Goal: Information Seeking & Learning: Learn about a topic

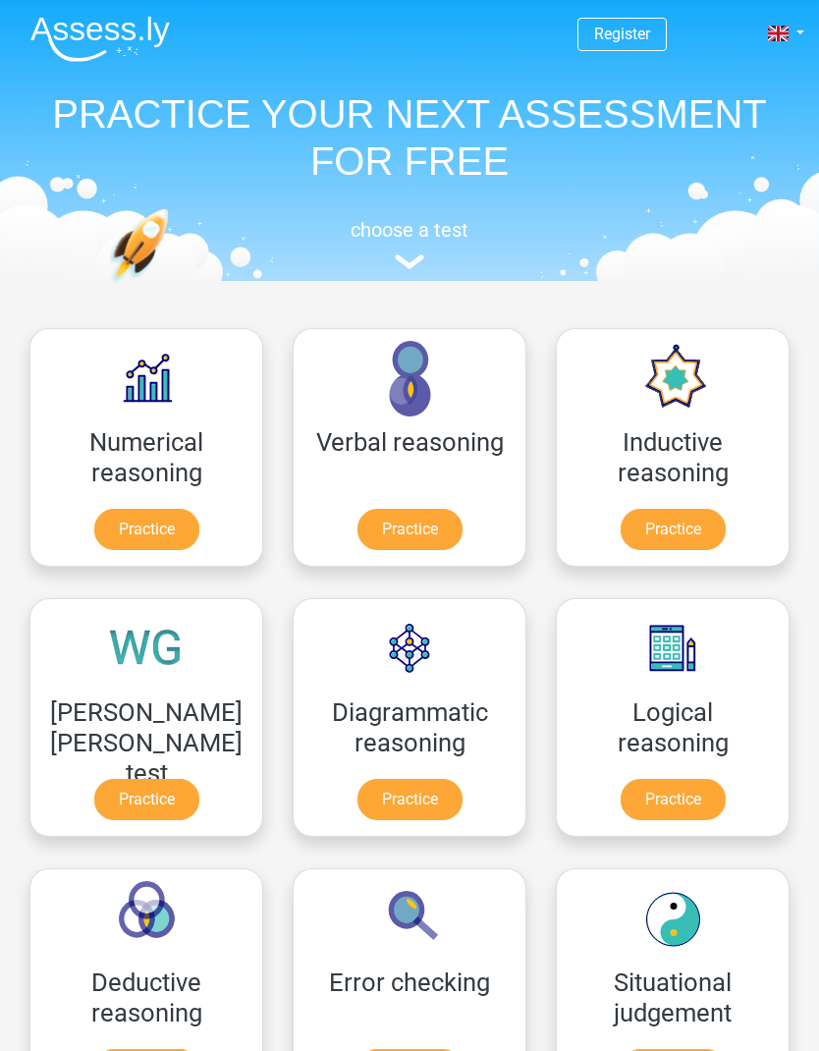
click at [630, 35] on link "Register" at bounding box center [622, 34] width 56 height 19
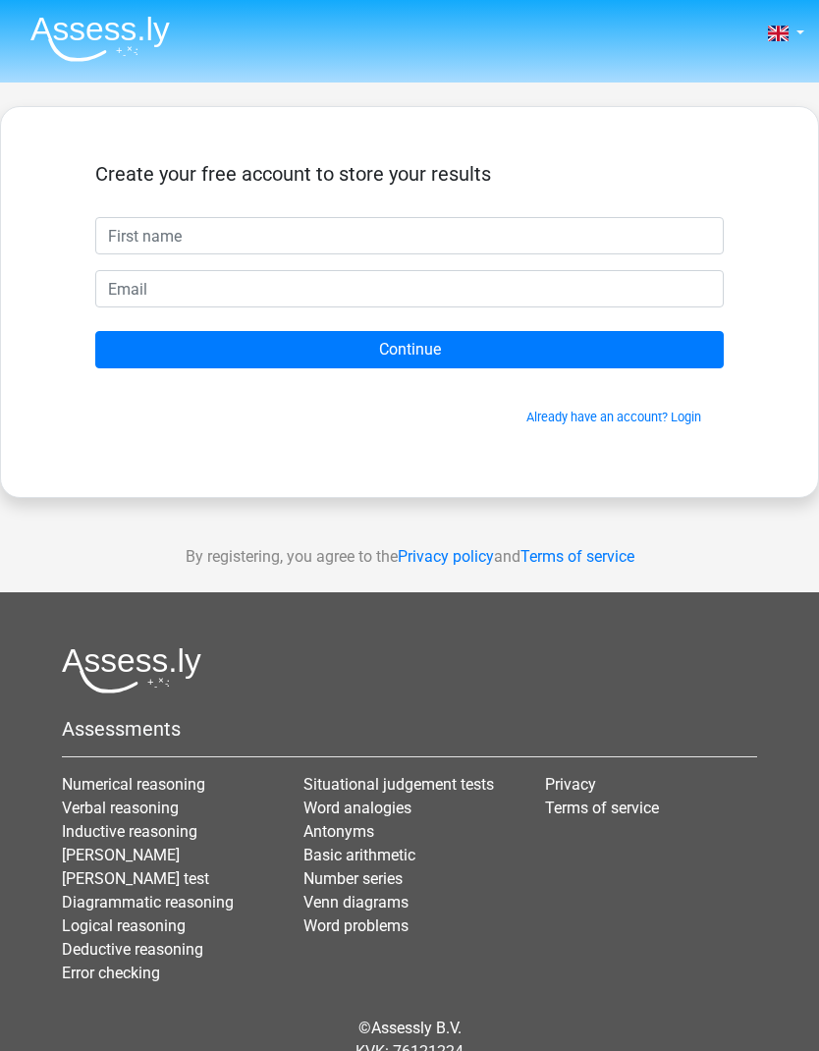
click at [598, 411] on link "Already have an account? Login" at bounding box center [613, 416] width 175 height 15
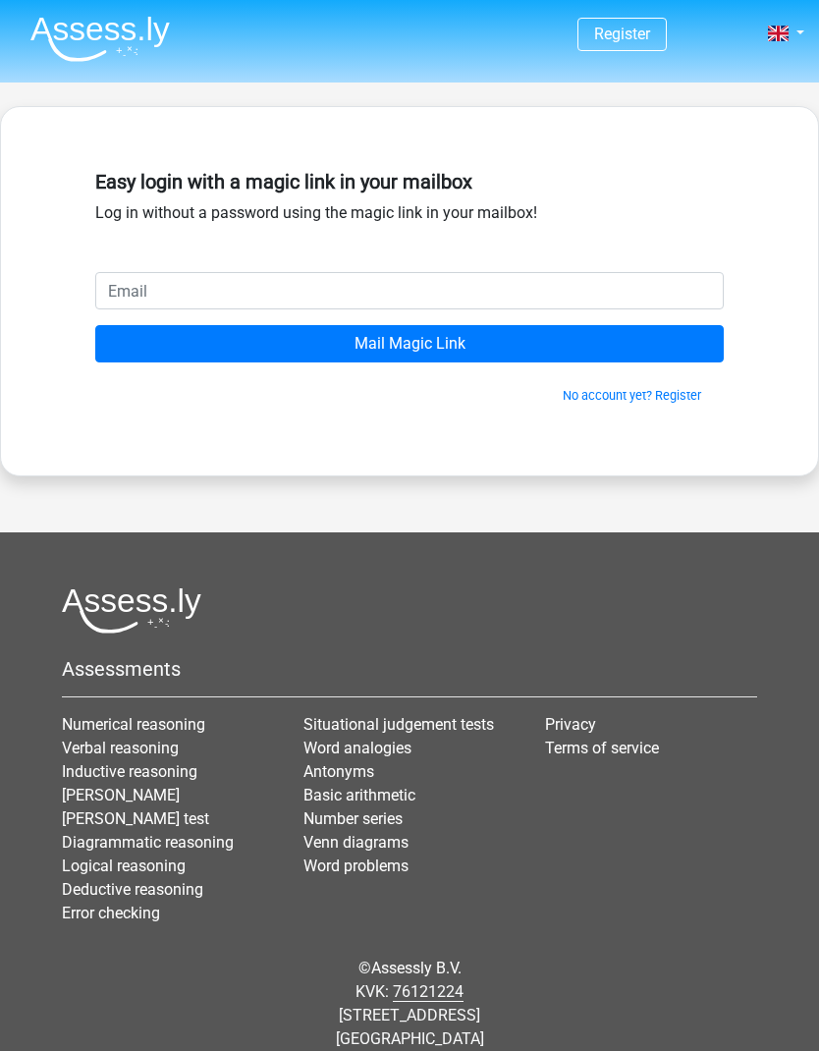
click at [477, 292] on input "email" at bounding box center [409, 290] width 628 height 37
click at [242, 292] on input "email" at bounding box center [409, 290] width 628 height 37
type input "[EMAIL_ADDRESS][DOMAIN_NAME]"
click at [361, 343] on input "Mail Magic Link" at bounding box center [409, 343] width 628 height 37
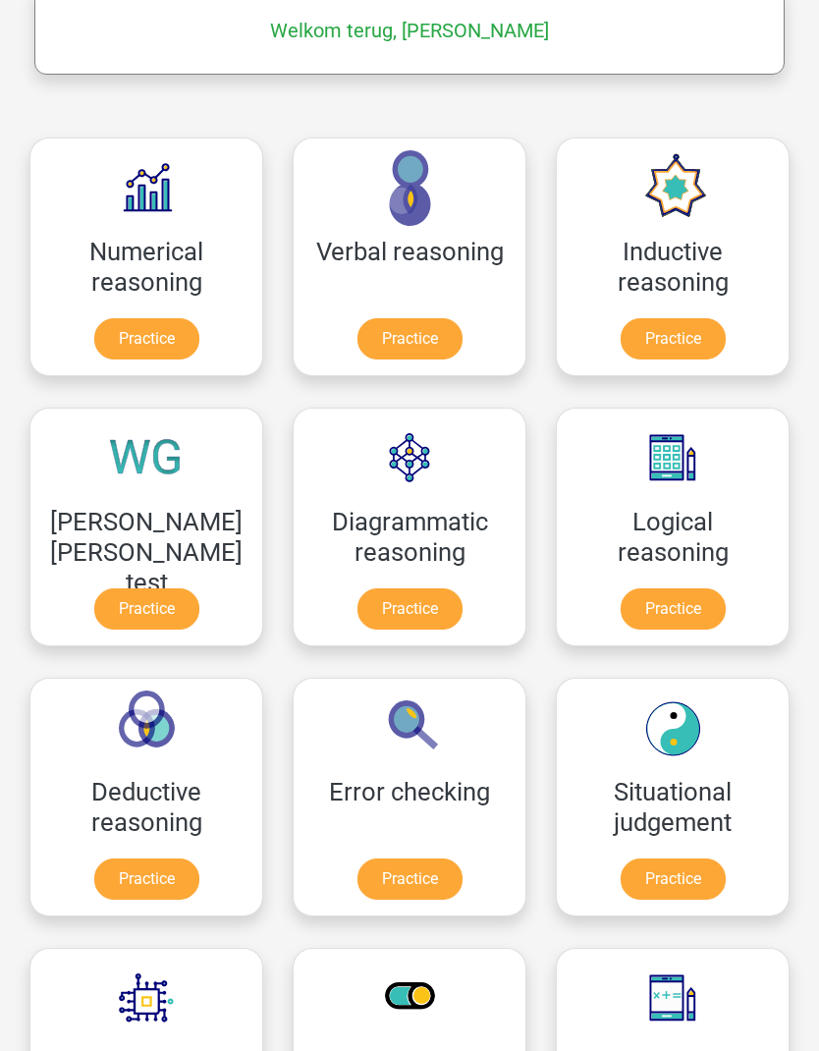
scroll to position [322, 0]
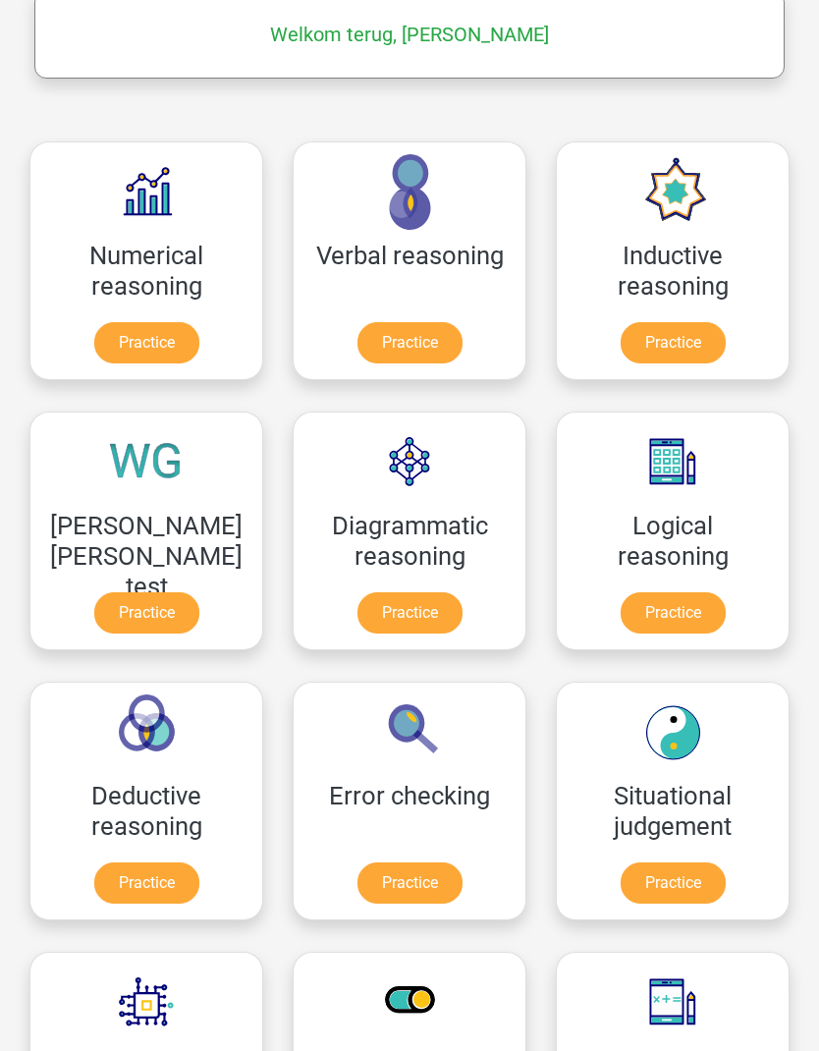
click at [154, 336] on link "Practice" at bounding box center [146, 342] width 105 height 41
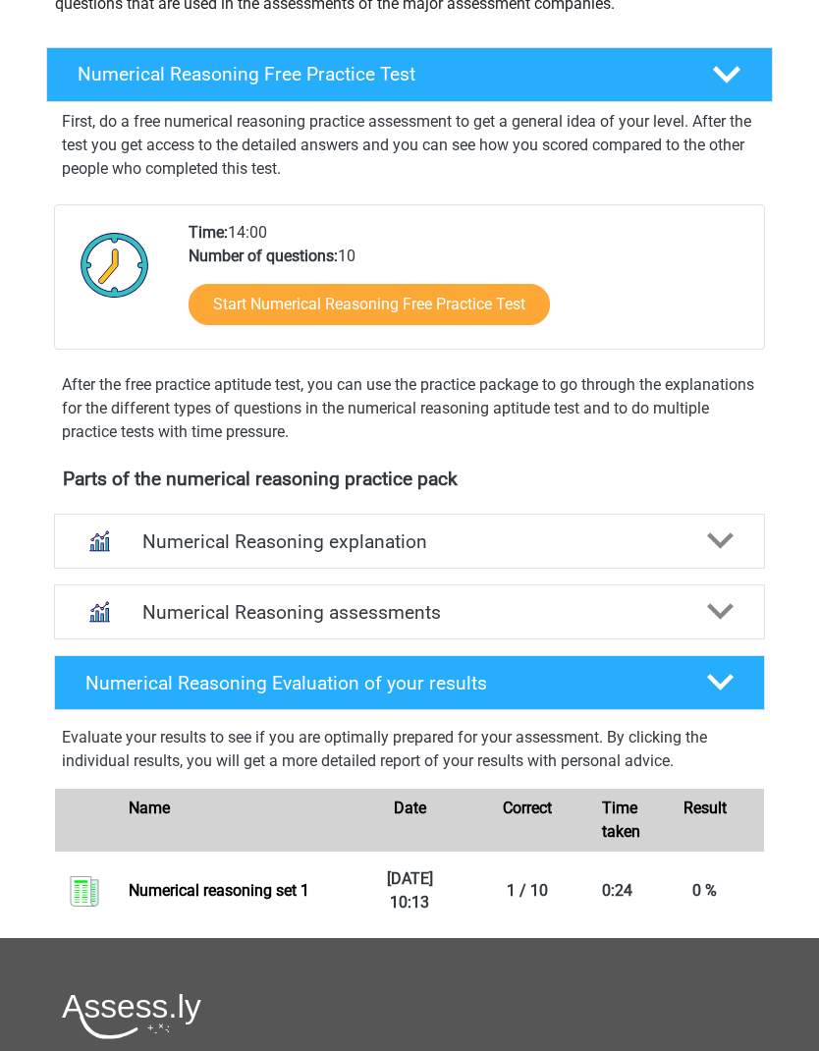
scroll to position [211, 0]
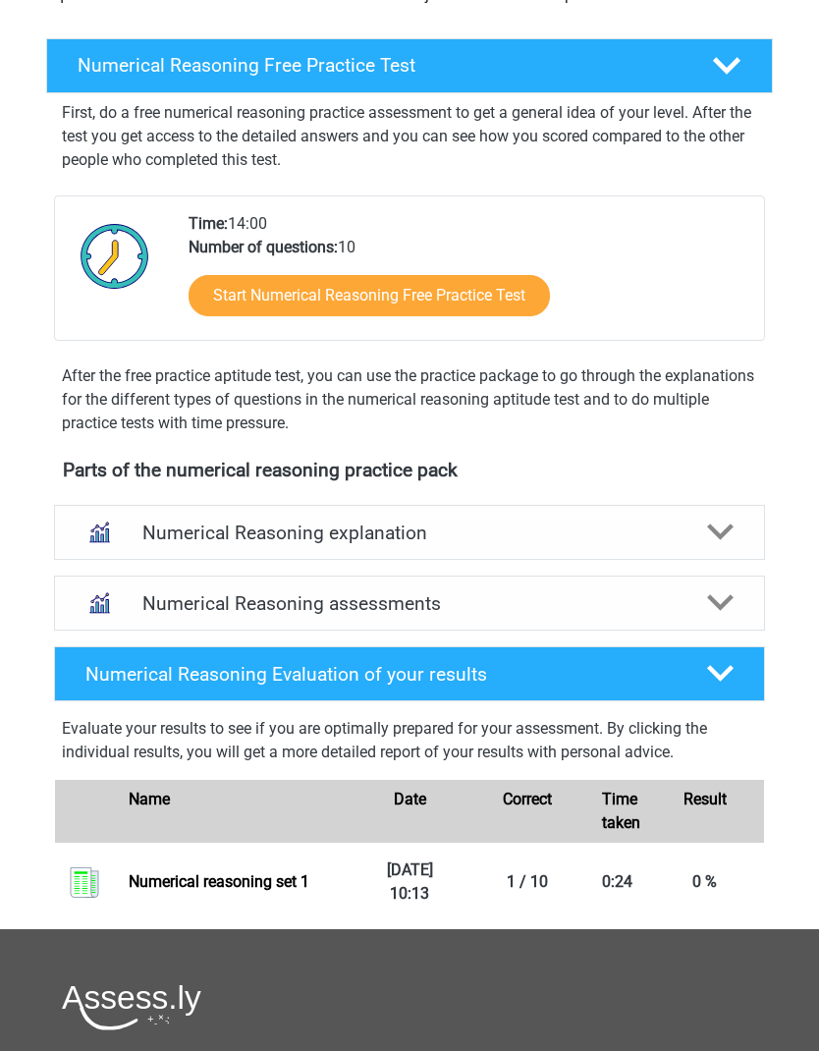
click at [640, 613] on h4 "Numerical Reasoning assessments" at bounding box center [409, 604] width 535 height 23
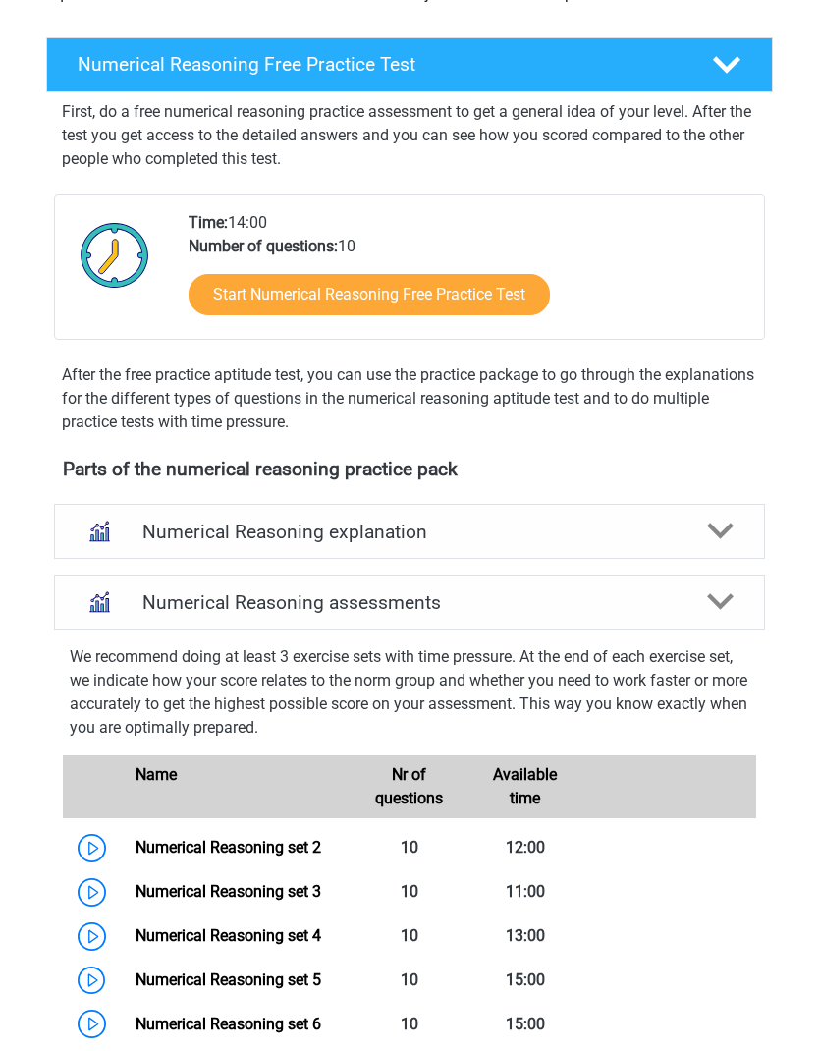
scroll to position [274, 0]
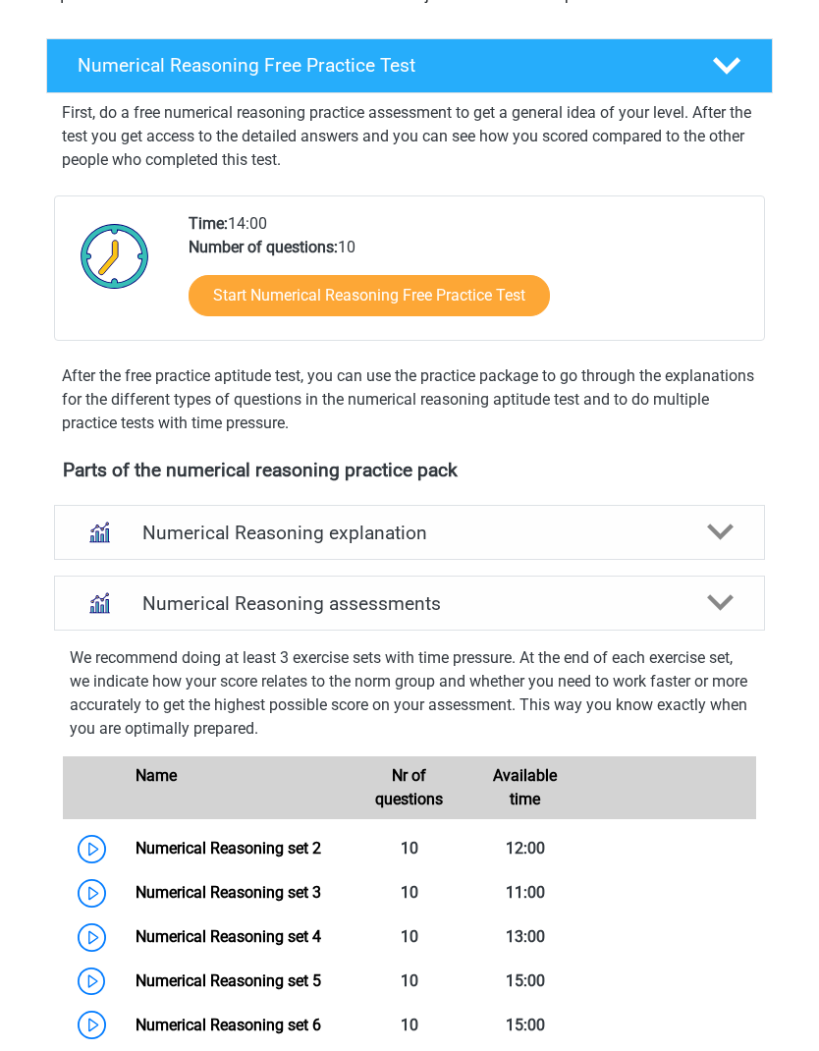
click at [478, 275] on link "Start Numerical Reasoning Free Practice Test" at bounding box center [369, 295] width 361 height 41
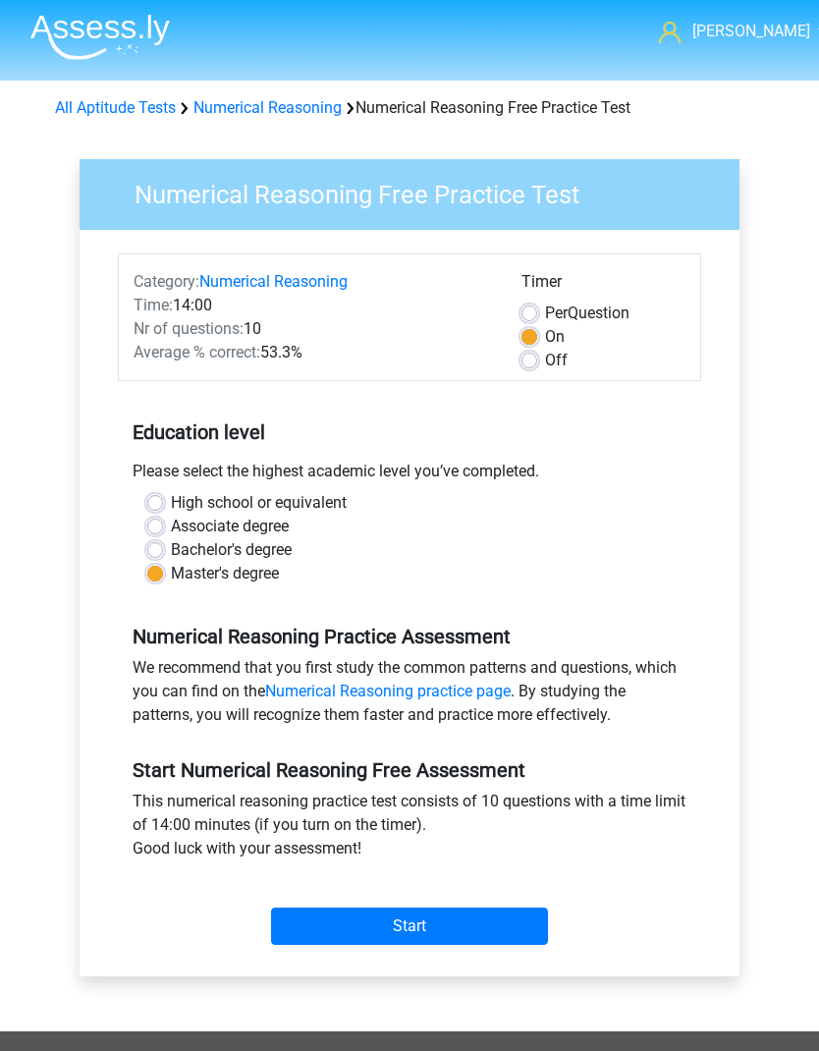
scroll to position [3, 0]
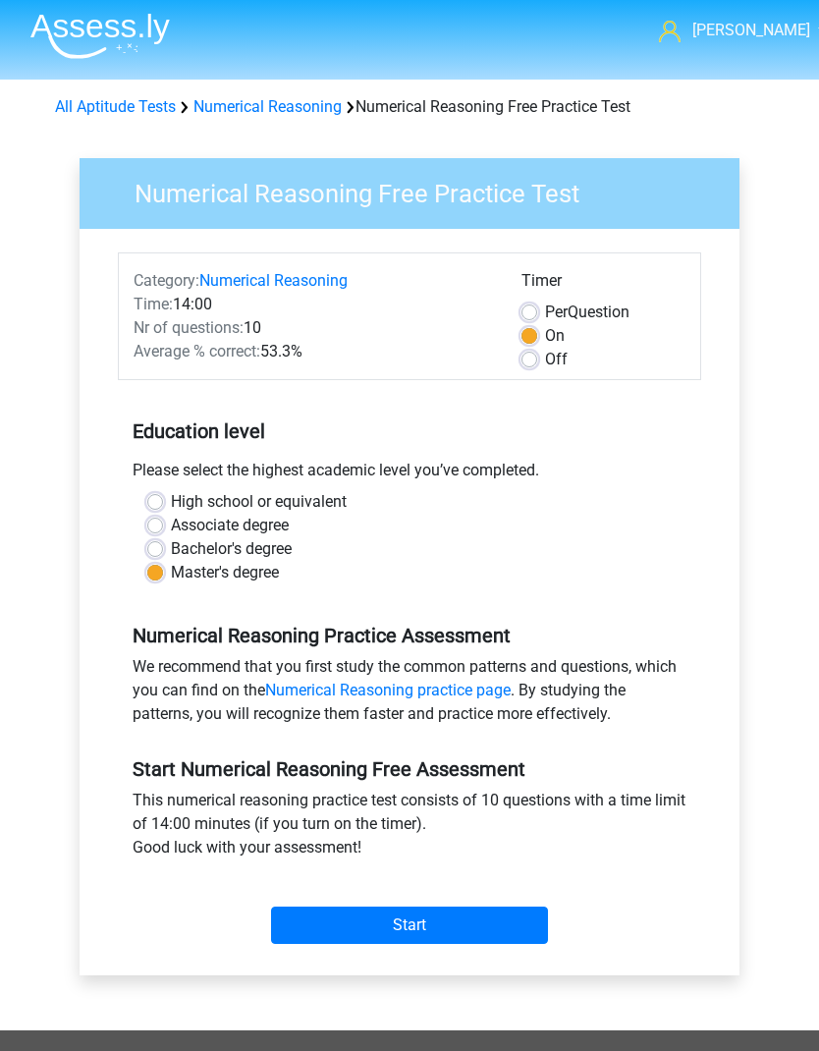
click at [545, 353] on label "Off" at bounding box center [556, 360] width 23 height 24
click at [534, 353] on input "Off" at bounding box center [529, 358] width 16 height 20
radio input "true"
click at [417, 927] on input "Start" at bounding box center [409, 924] width 277 height 37
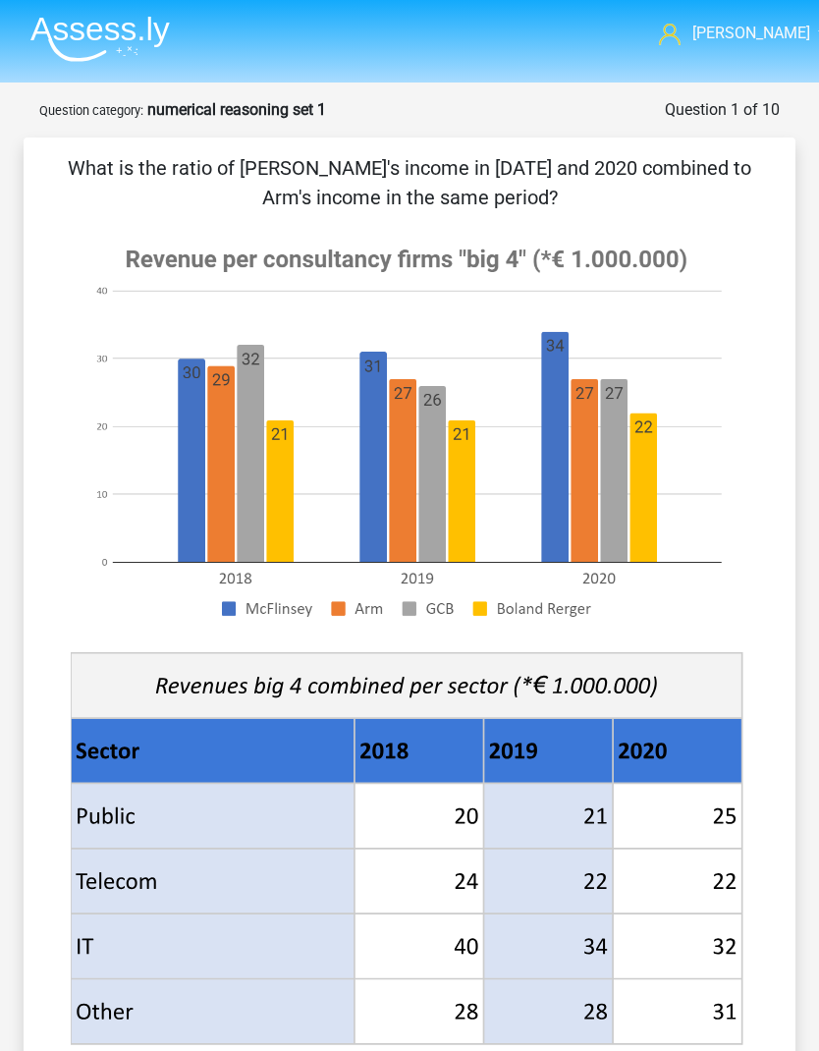
click at [125, 55] on img at bounding box center [99, 39] width 139 height 46
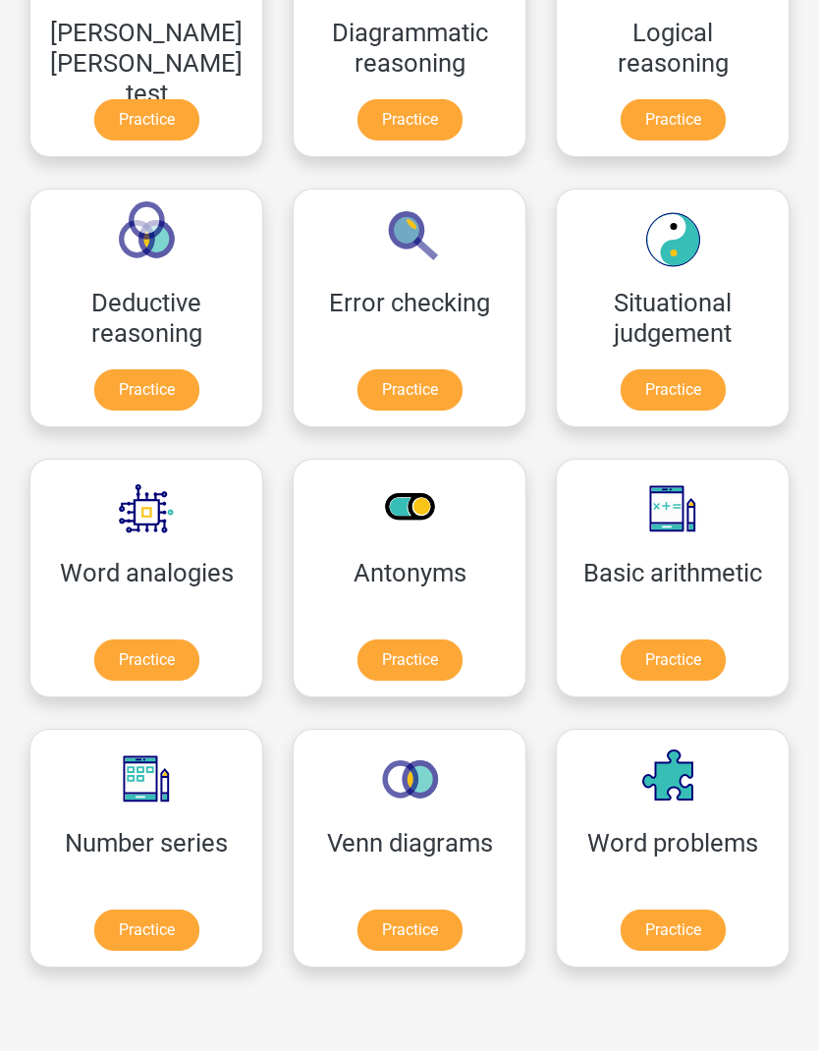
scroll to position [723, 0]
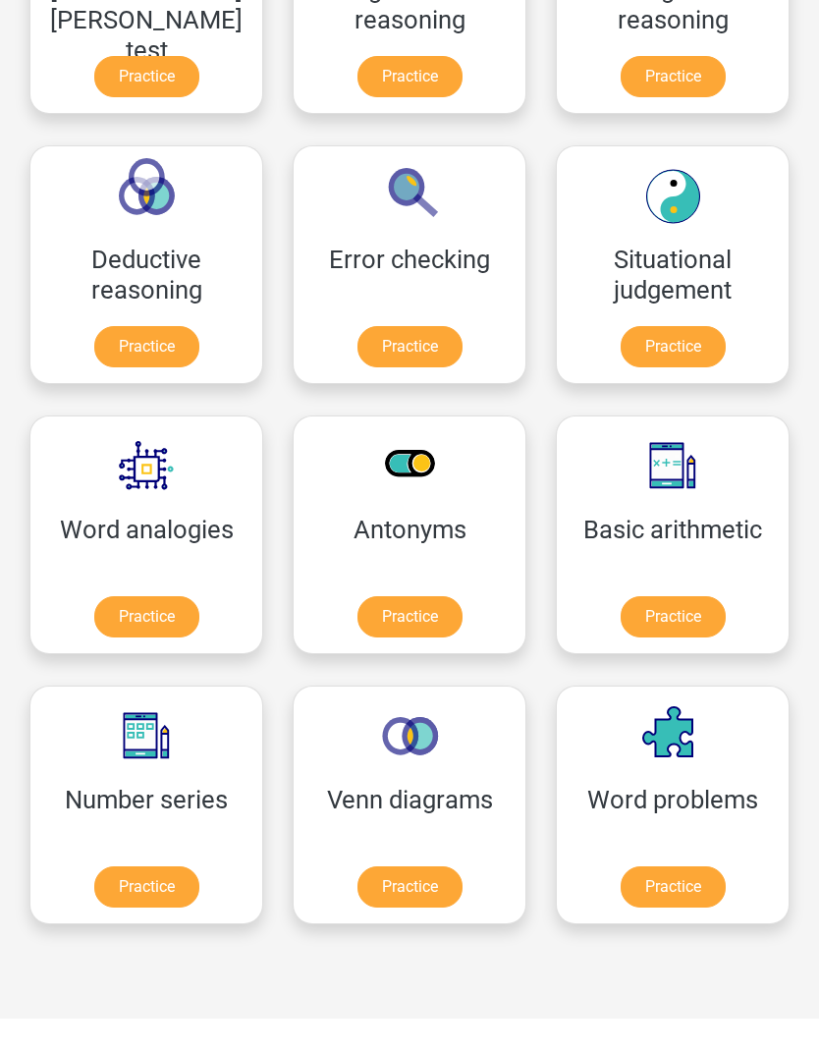
click at [144, 884] on link "Practice" at bounding box center [146, 886] width 105 height 41
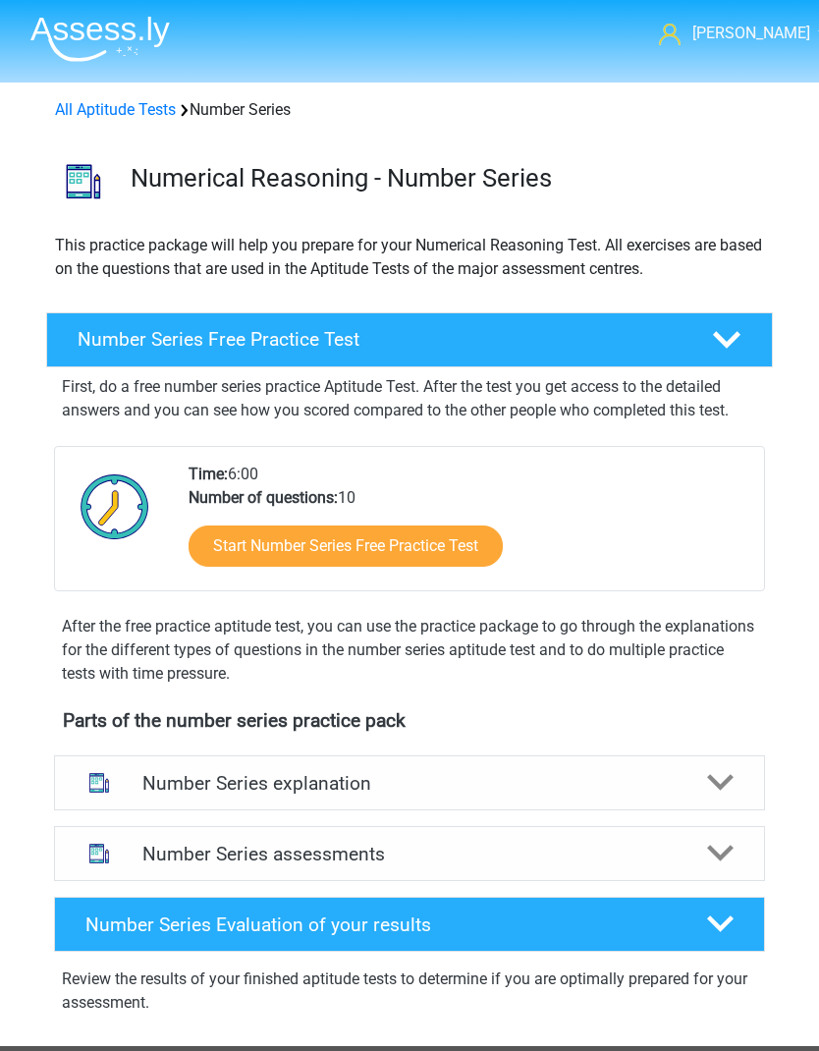
scroll to position [5, 0]
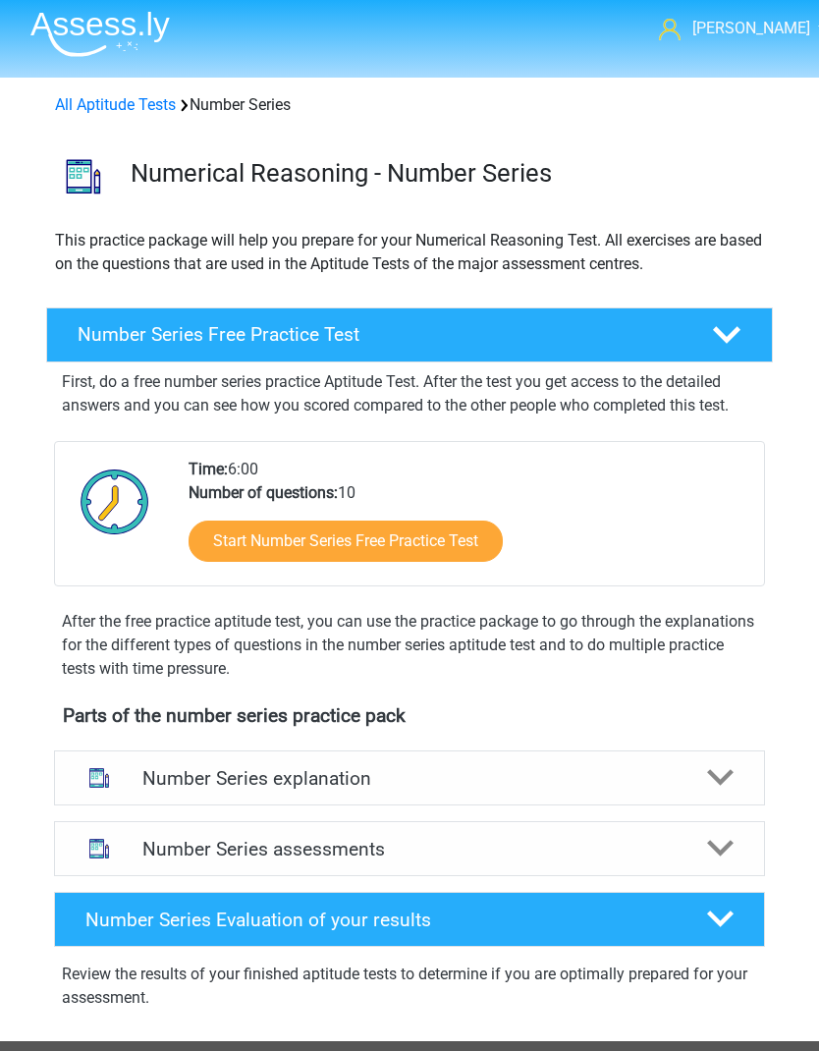
click at [402, 540] on link "Start Number Series Free Practice Test" at bounding box center [346, 540] width 314 height 41
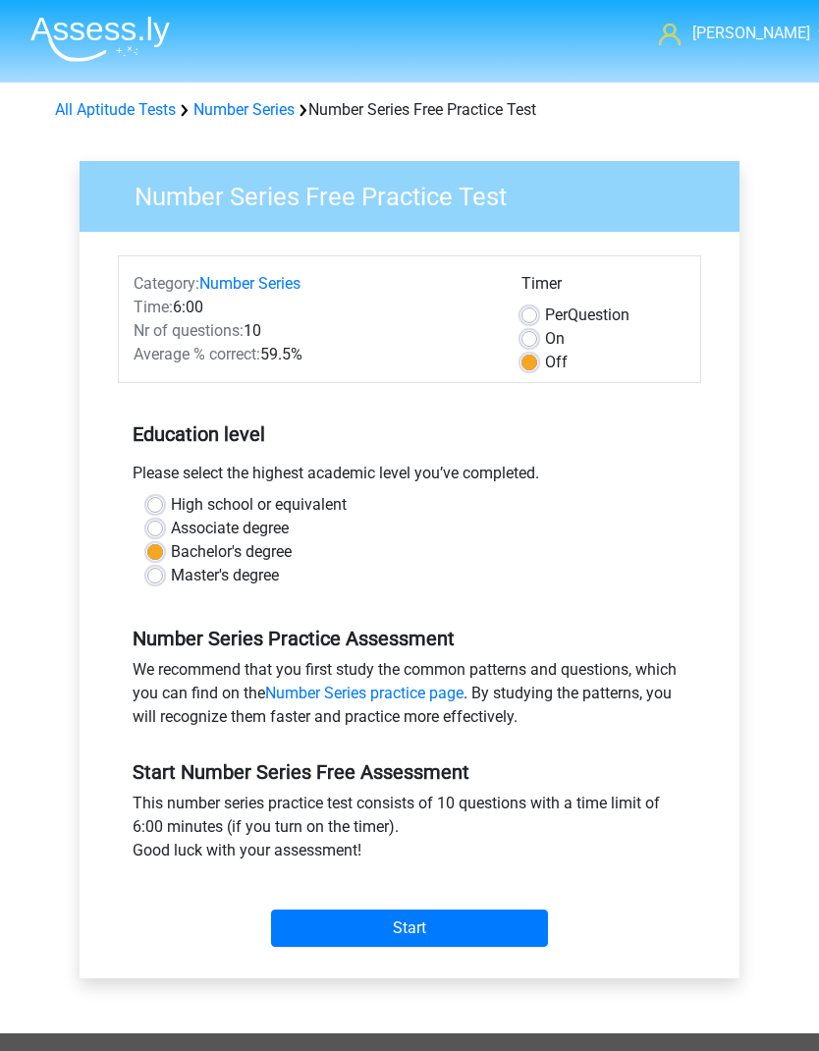
click at [476, 925] on input "Start" at bounding box center [409, 927] width 277 height 37
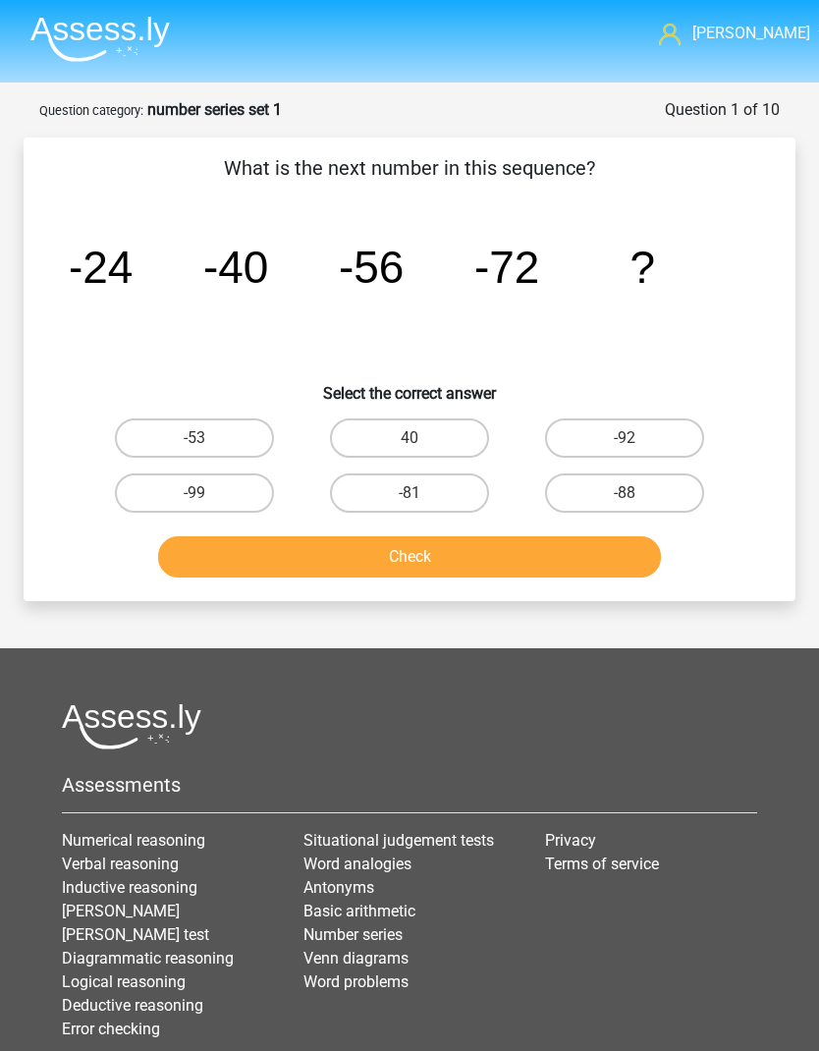
click at [626, 490] on label "-88" at bounding box center [624, 492] width 159 height 39
click at [626, 493] on input "-88" at bounding box center [630, 499] width 13 height 13
radio input "true"
click at [532, 558] on button "Check" at bounding box center [409, 556] width 503 height 41
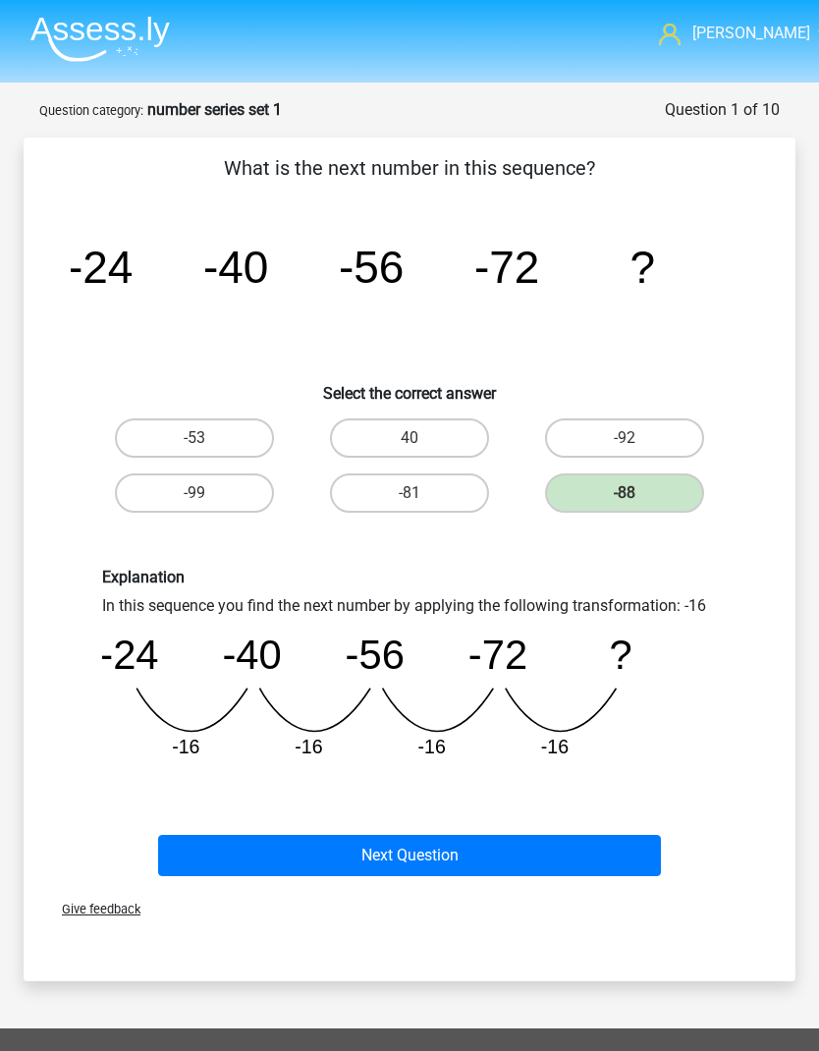
click at [414, 852] on button "Next Question" at bounding box center [409, 855] width 503 height 41
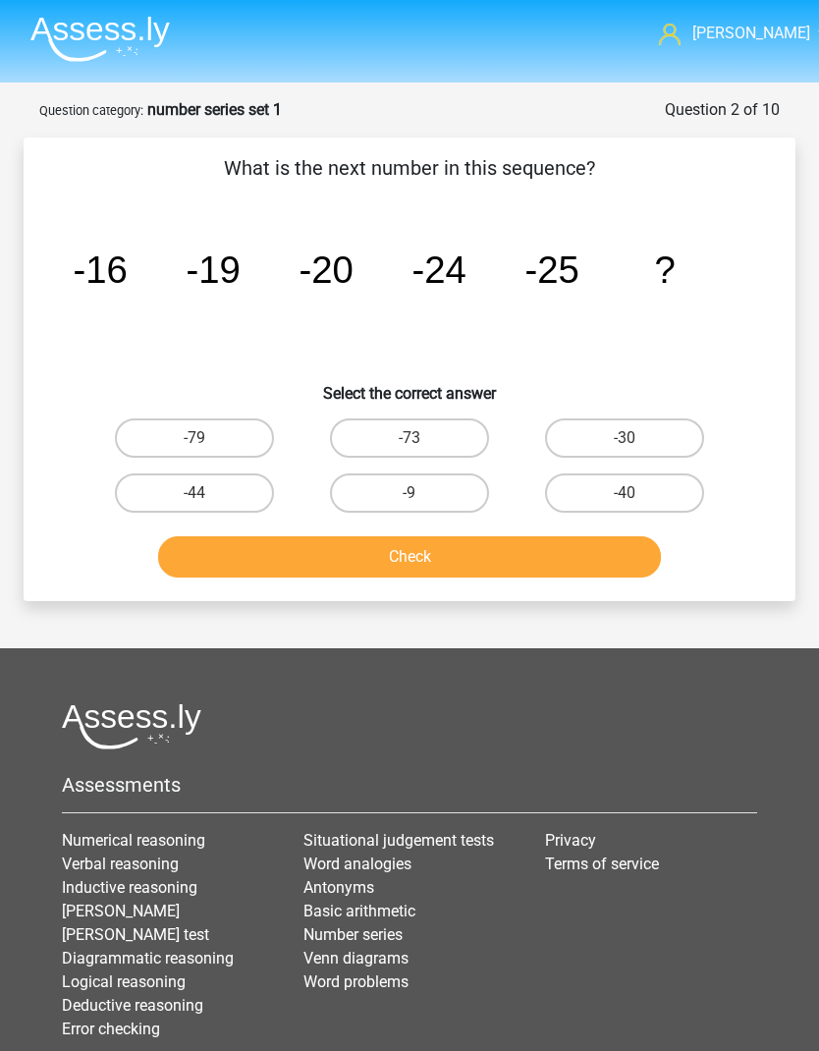
click at [619, 428] on label "-30" at bounding box center [624, 437] width 159 height 39
click at [624, 438] on input "-30" at bounding box center [630, 444] width 13 height 13
radio input "true"
click at [522, 548] on button "Check" at bounding box center [409, 556] width 503 height 41
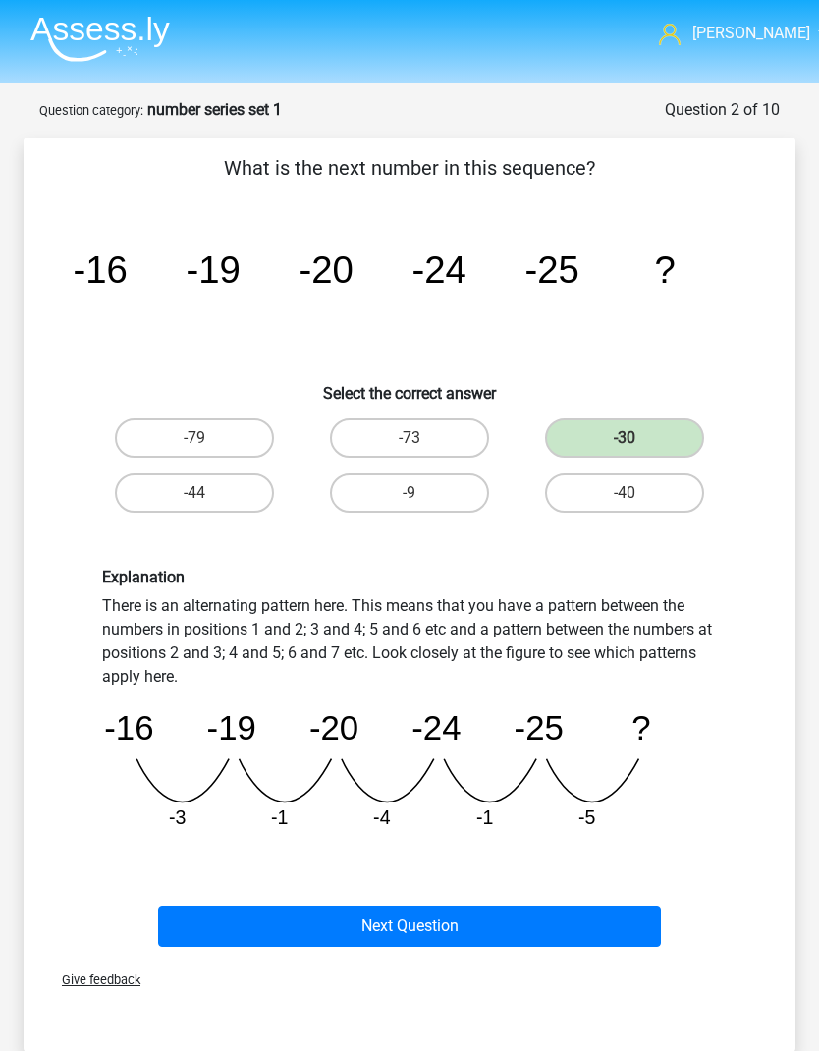
click at [518, 930] on button "Next Question" at bounding box center [409, 925] width 503 height 41
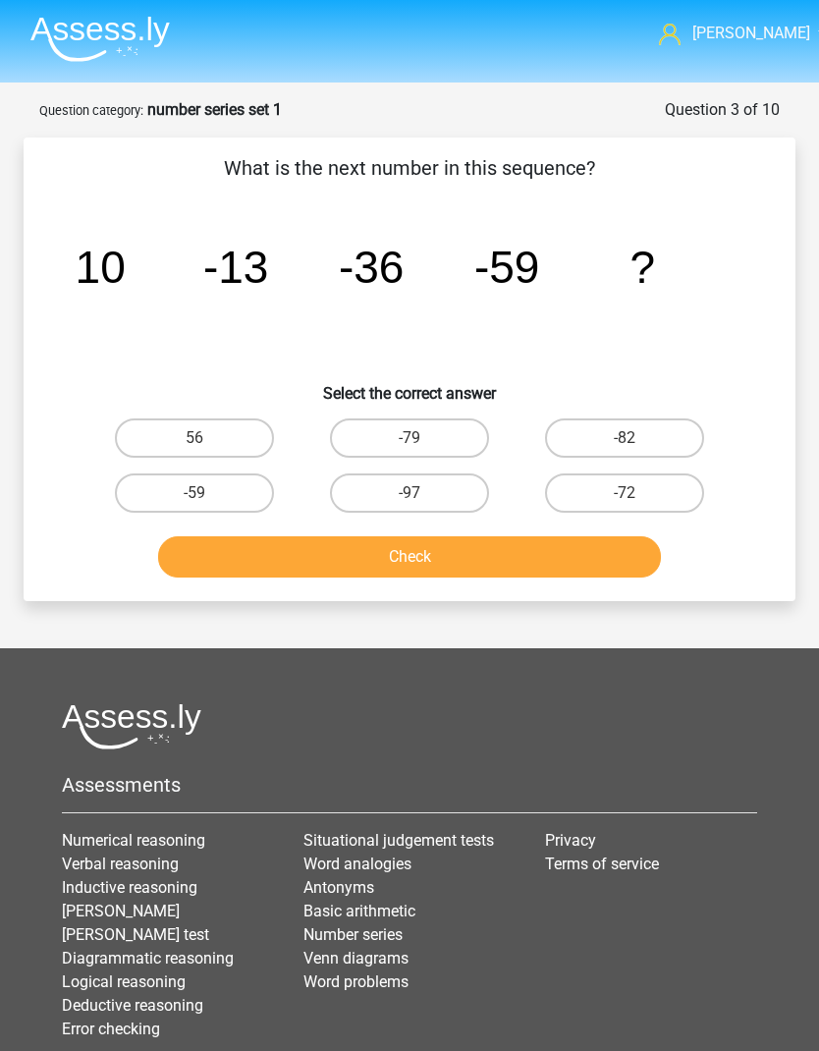
click at [622, 421] on label "-82" at bounding box center [624, 437] width 159 height 39
click at [624, 438] on input "-82" at bounding box center [630, 444] width 13 height 13
radio input "true"
click at [472, 571] on button "Check" at bounding box center [409, 556] width 503 height 41
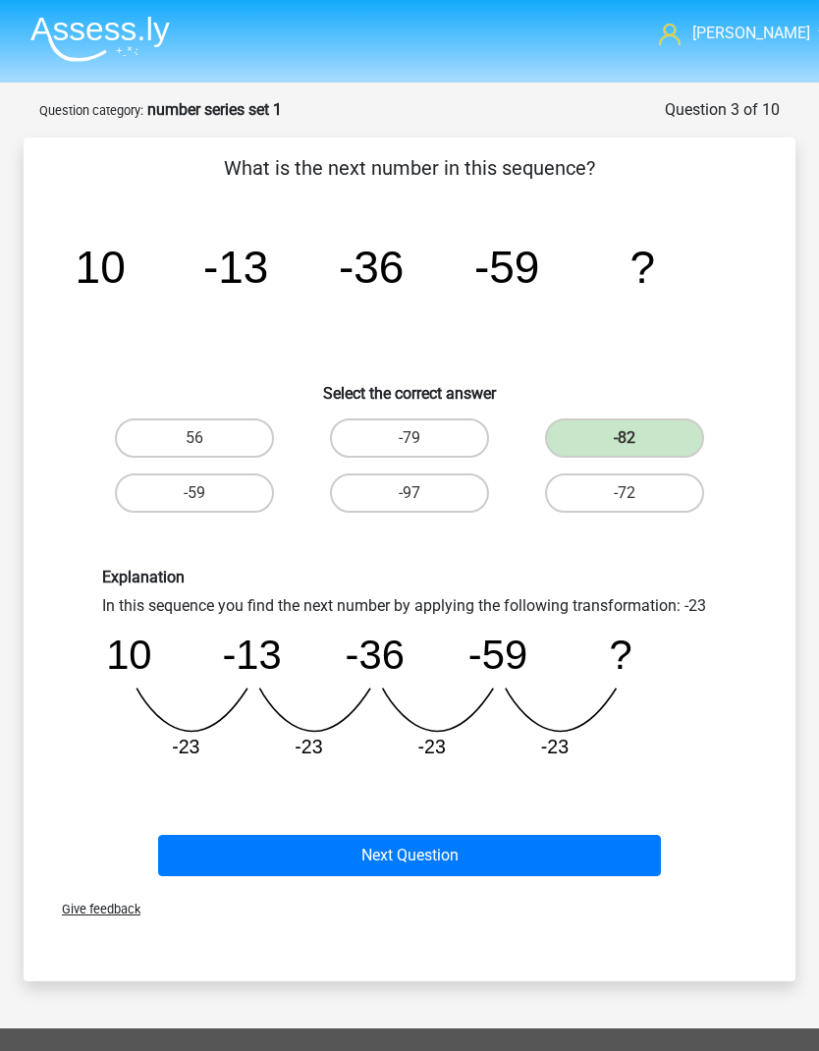
click at [442, 858] on button "Next Question" at bounding box center [409, 855] width 503 height 41
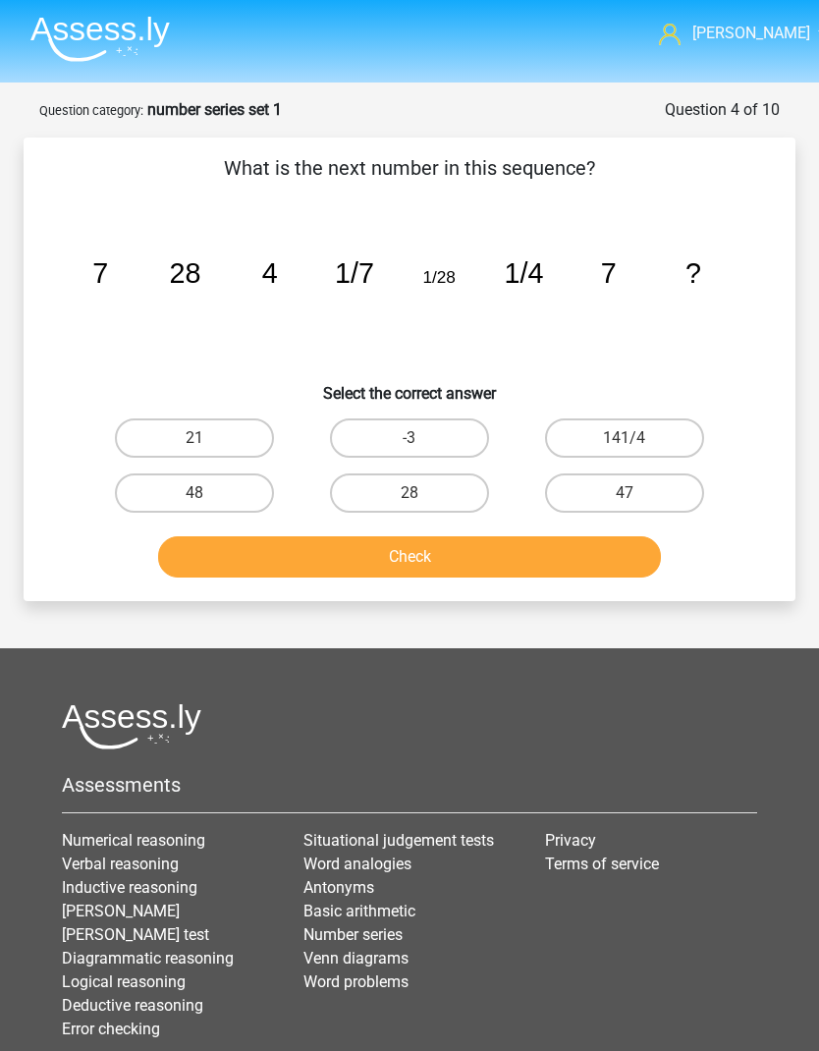
click at [439, 524] on div "Check" at bounding box center [409, 552] width 709 height 65
click at [430, 490] on label "28" at bounding box center [409, 492] width 159 height 39
click at [422, 493] on input "28" at bounding box center [415, 499] width 13 height 13
radio input "true"
click at [468, 548] on button "Check" at bounding box center [409, 556] width 503 height 41
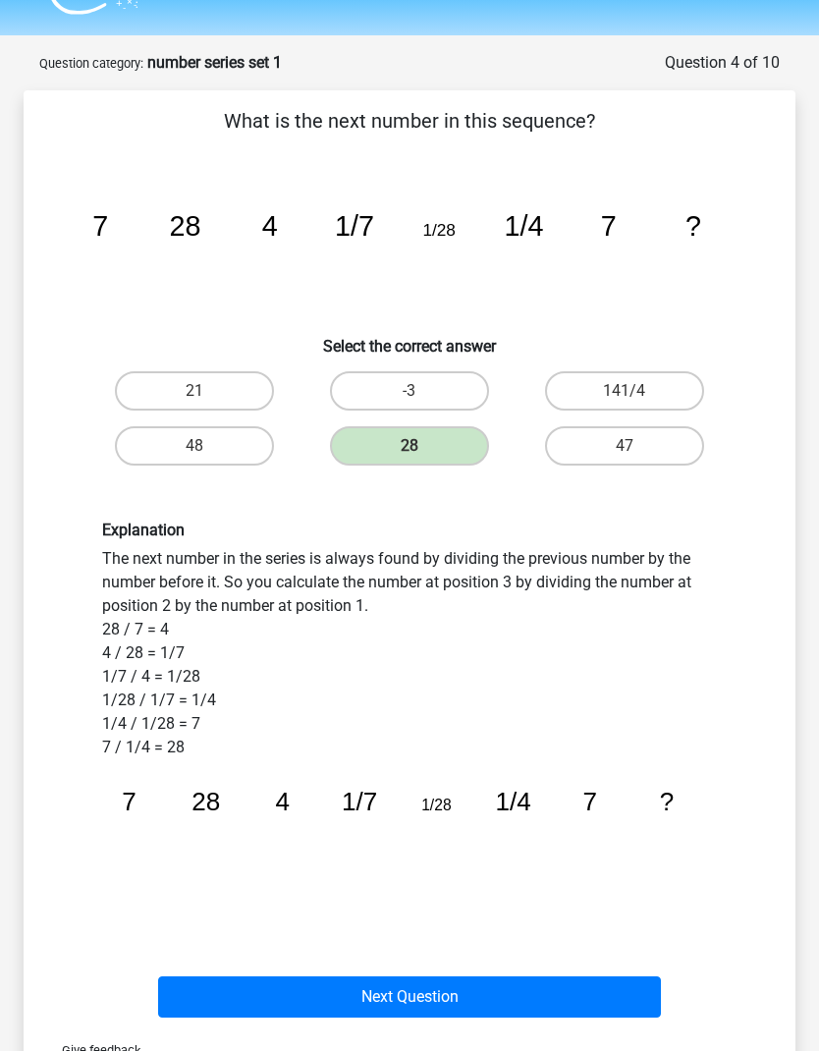
scroll to position [61, 0]
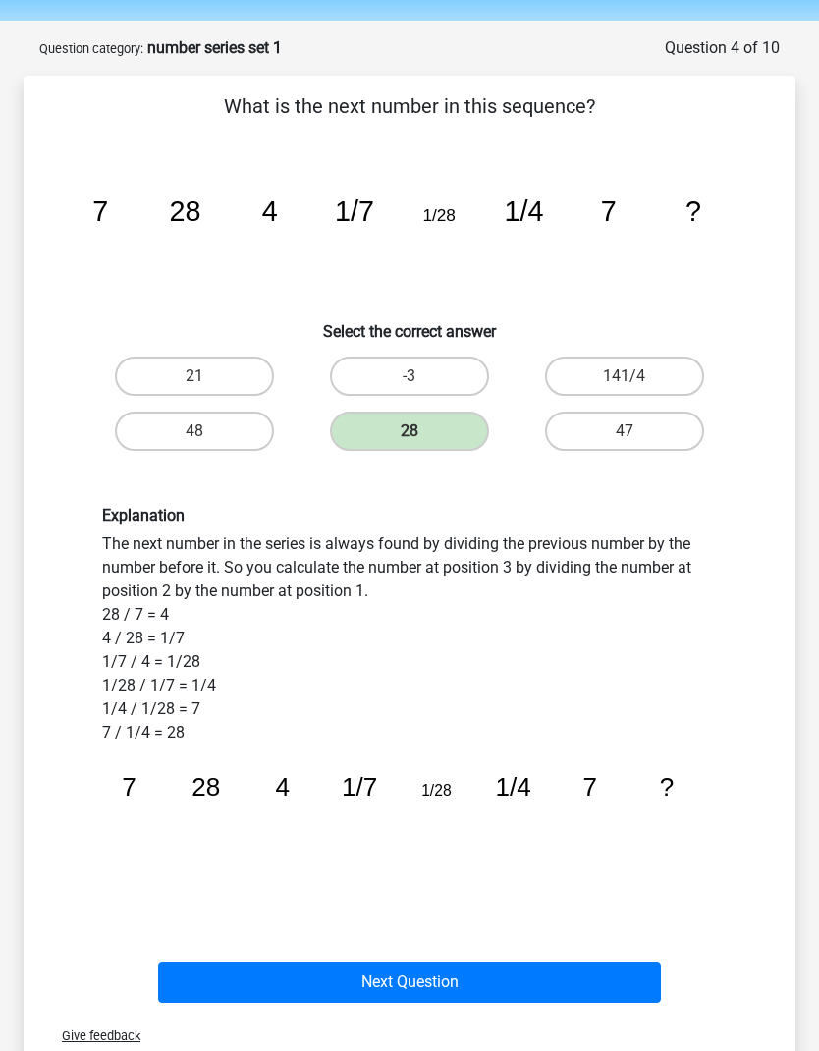
click at [476, 987] on button "Next Question" at bounding box center [409, 982] width 503 height 41
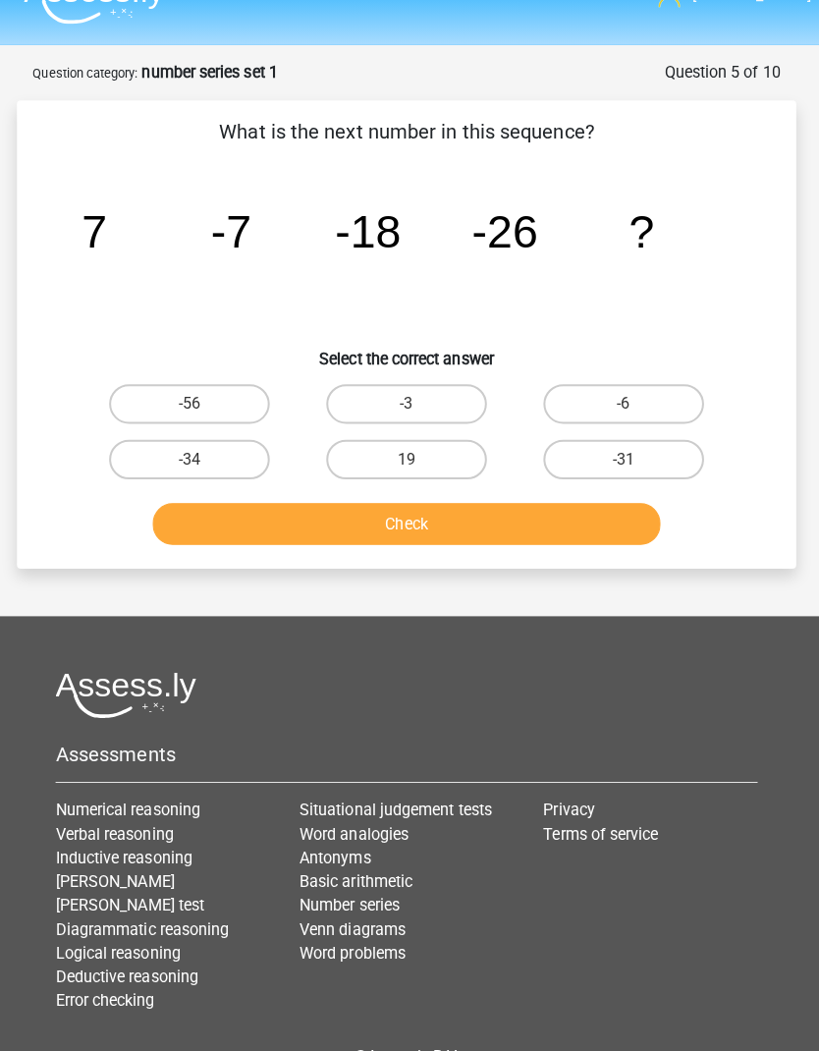
click at [221, 460] on label "-34" at bounding box center [194, 455] width 159 height 39
click at [207, 460] on input "-34" at bounding box center [200, 462] width 13 height 13
radio input "true"
click at [338, 521] on button "Check" at bounding box center [409, 519] width 503 height 41
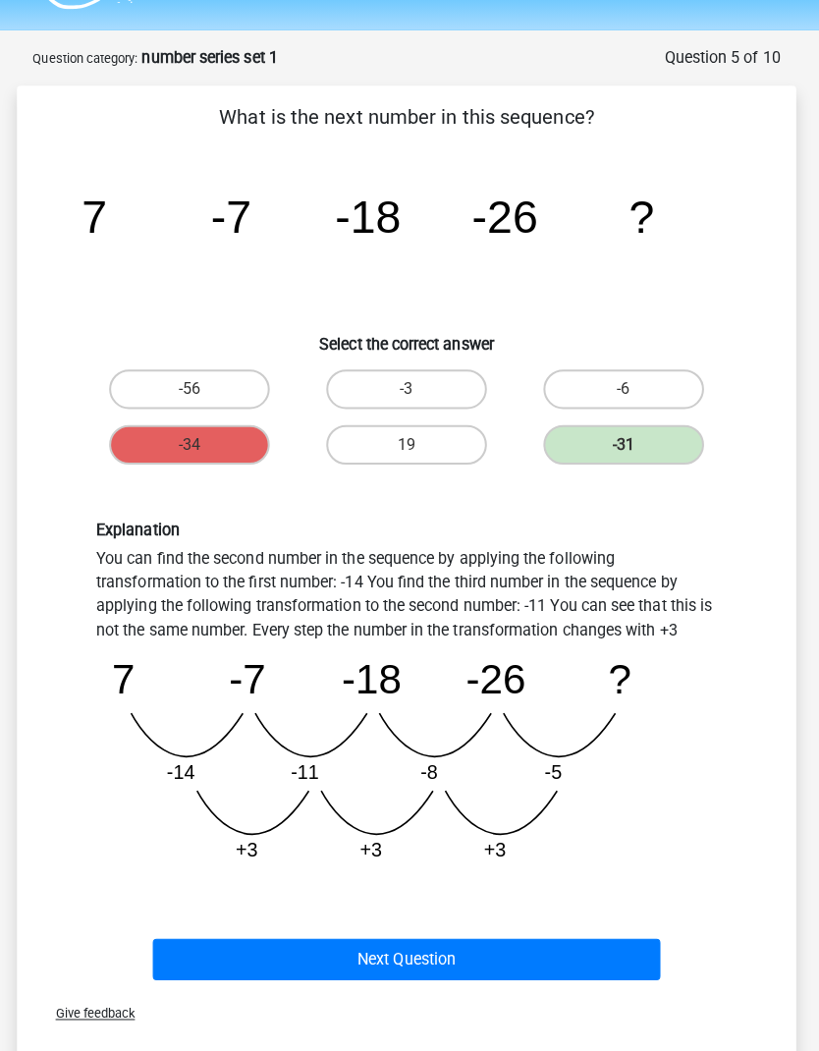
scroll to position [50, 0]
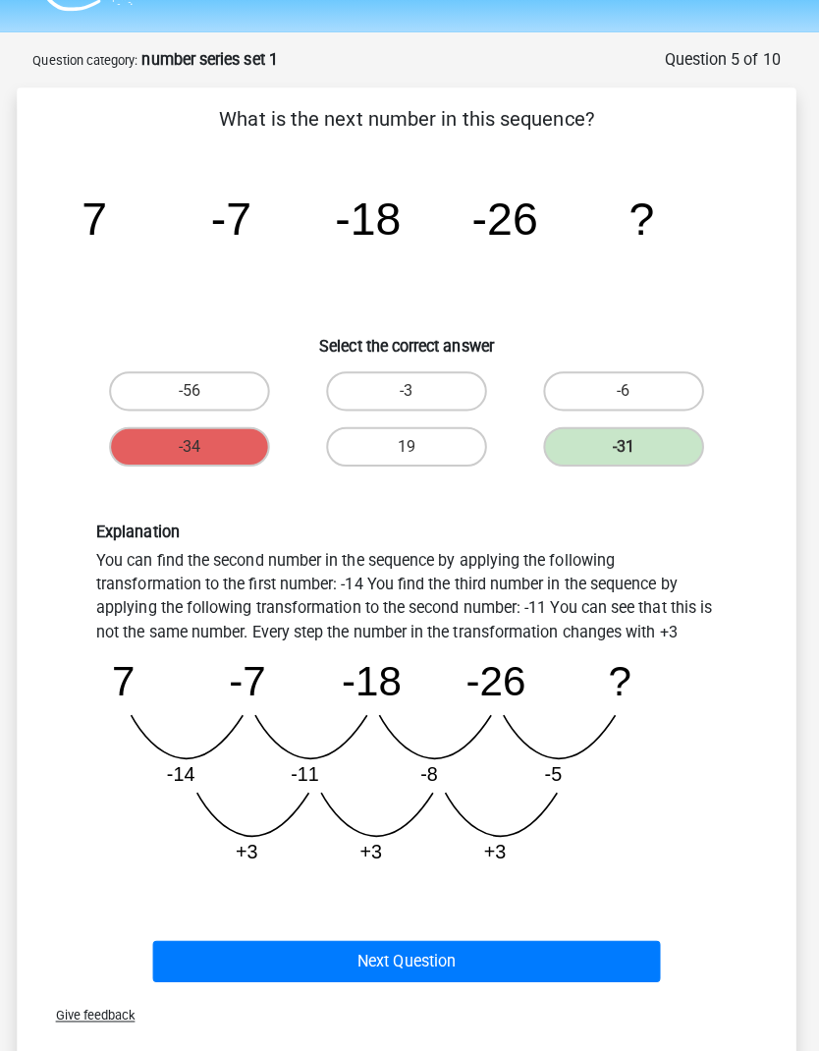
click at [412, 950] on button "Next Question" at bounding box center [409, 952] width 503 height 41
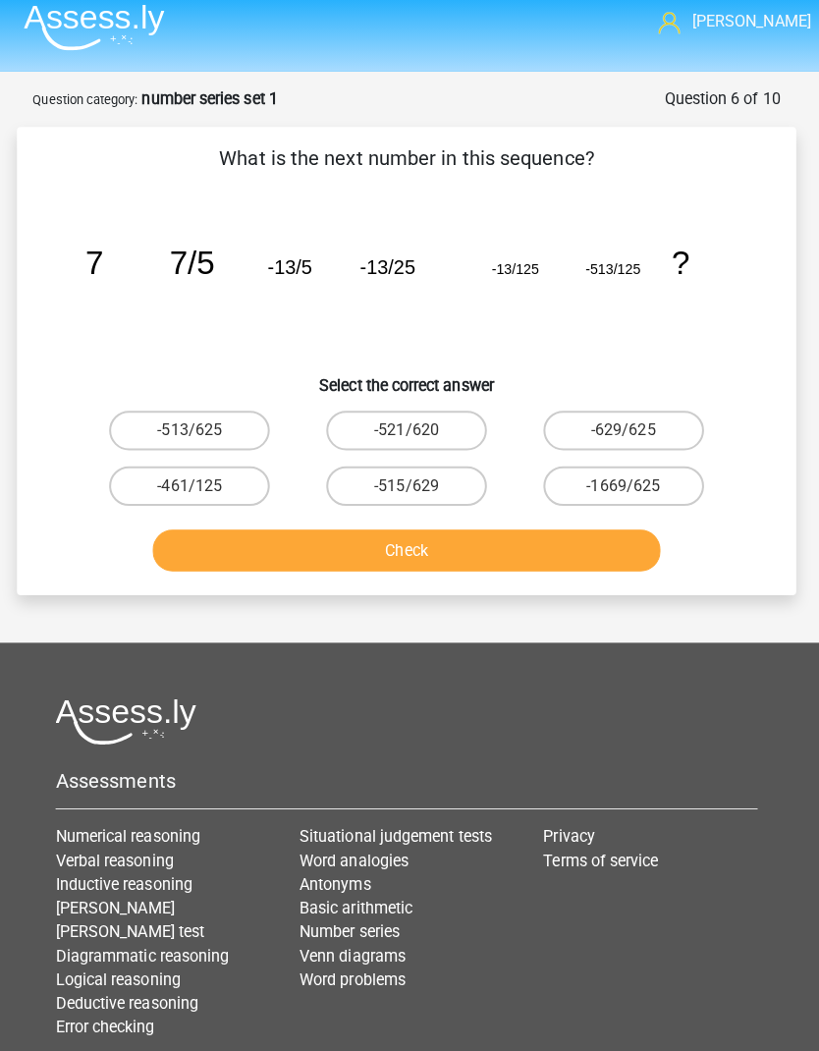
scroll to position [0, 0]
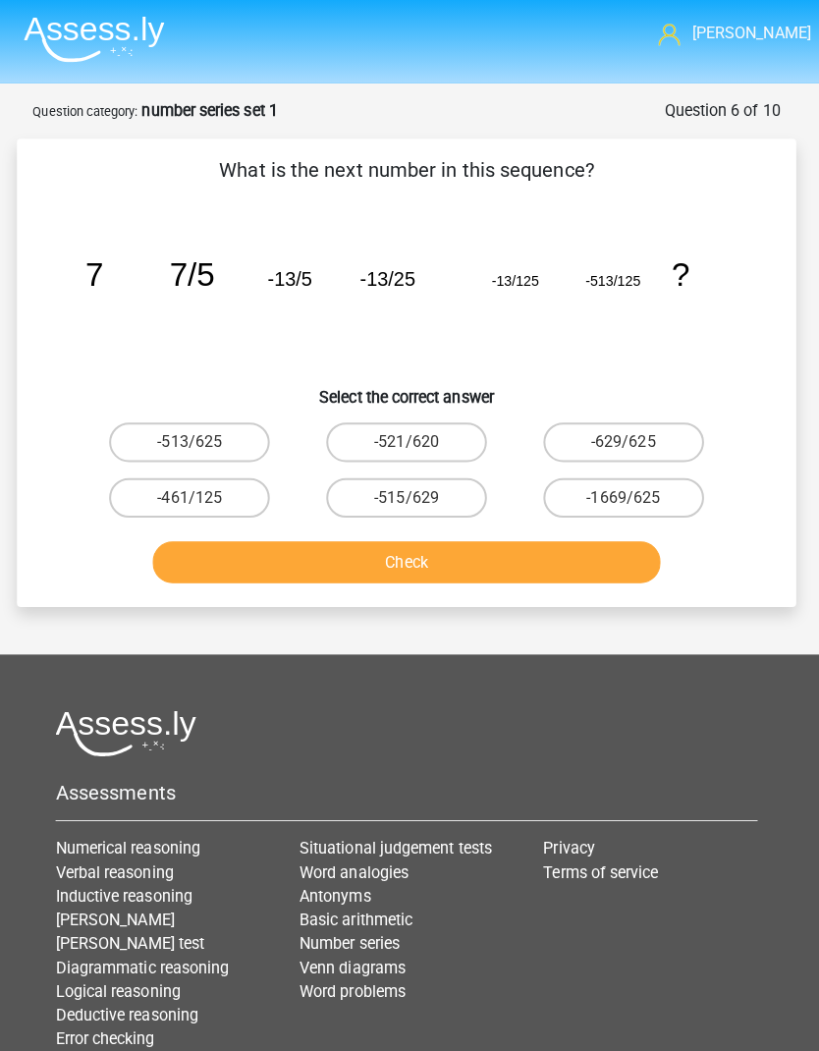
click at [199, 445] on input "-513/625" at bounding box center [200, 444] width 13 height 13
radio input "true"
click at [359, 575] on button "Check" at bounding box center [409, 556] width 503 height 41
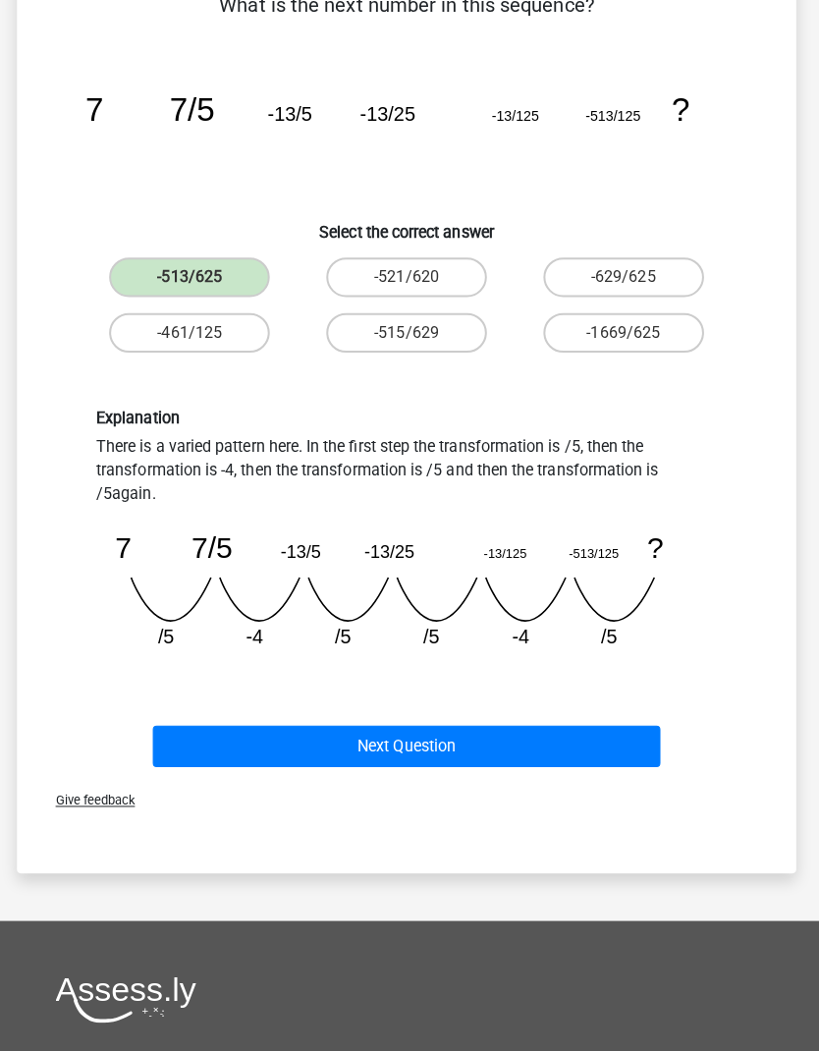
scroll to position [127, 0]
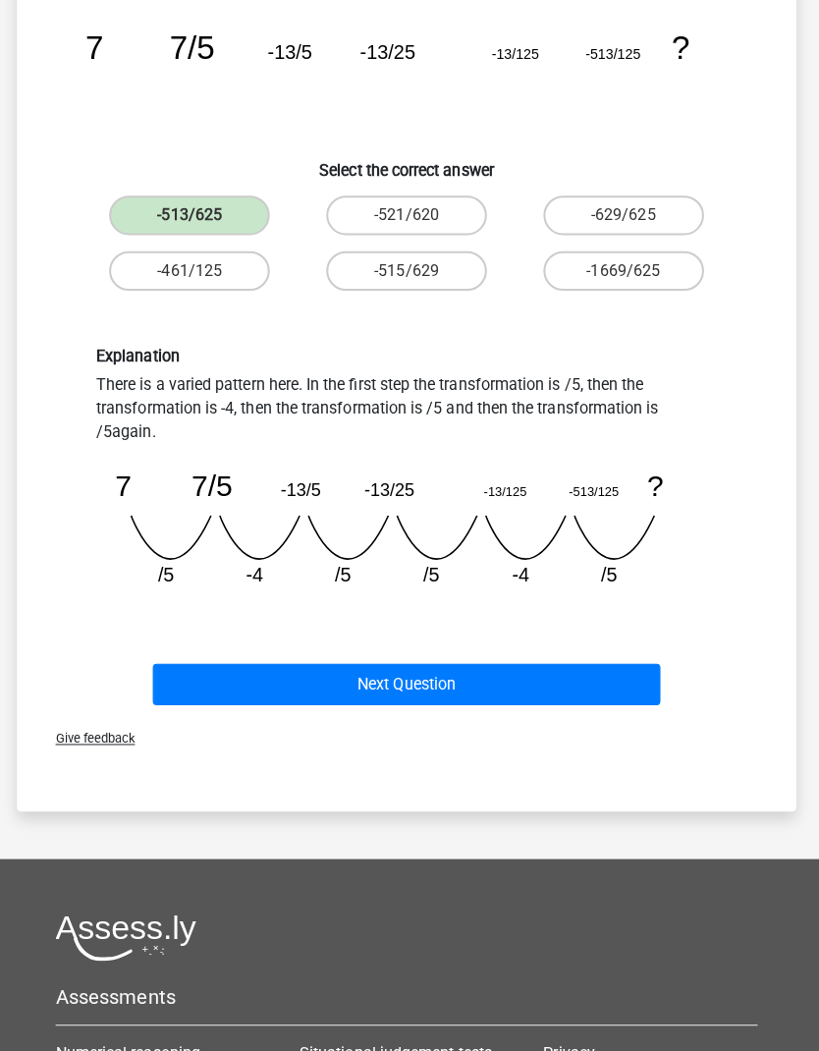
click at [411, 675] on button "Next Question" at bounding box center [409, 677] width 503 height 41
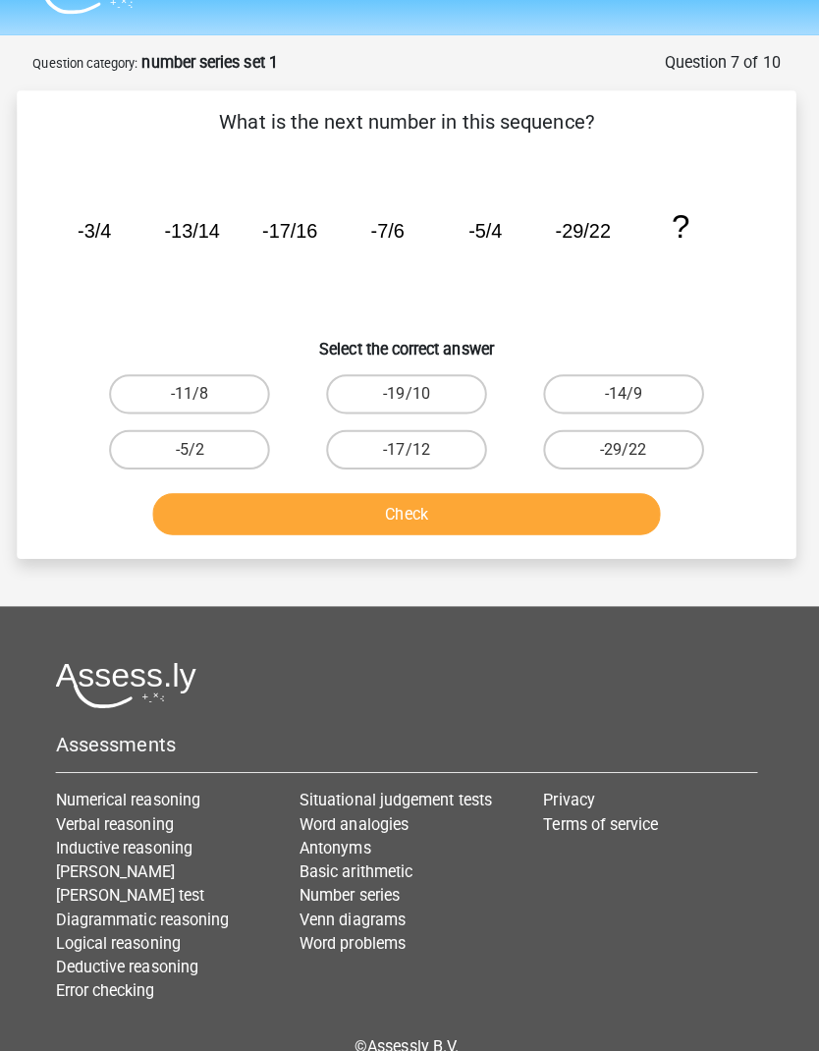
click at [575, 505] on button "Check" at bounding box center [409, 508] width 503 height 41
click at [206, 397] on label "-11/8" at bounding box center [194, 389] width 159 height 39
click at [206, 397] on input "-11/8" at bounding box center [200, 396] width 13 height 13
radio input "true"
click at [506, 513] on button "Check" at bounding box center [409, 508] width 503 height 41
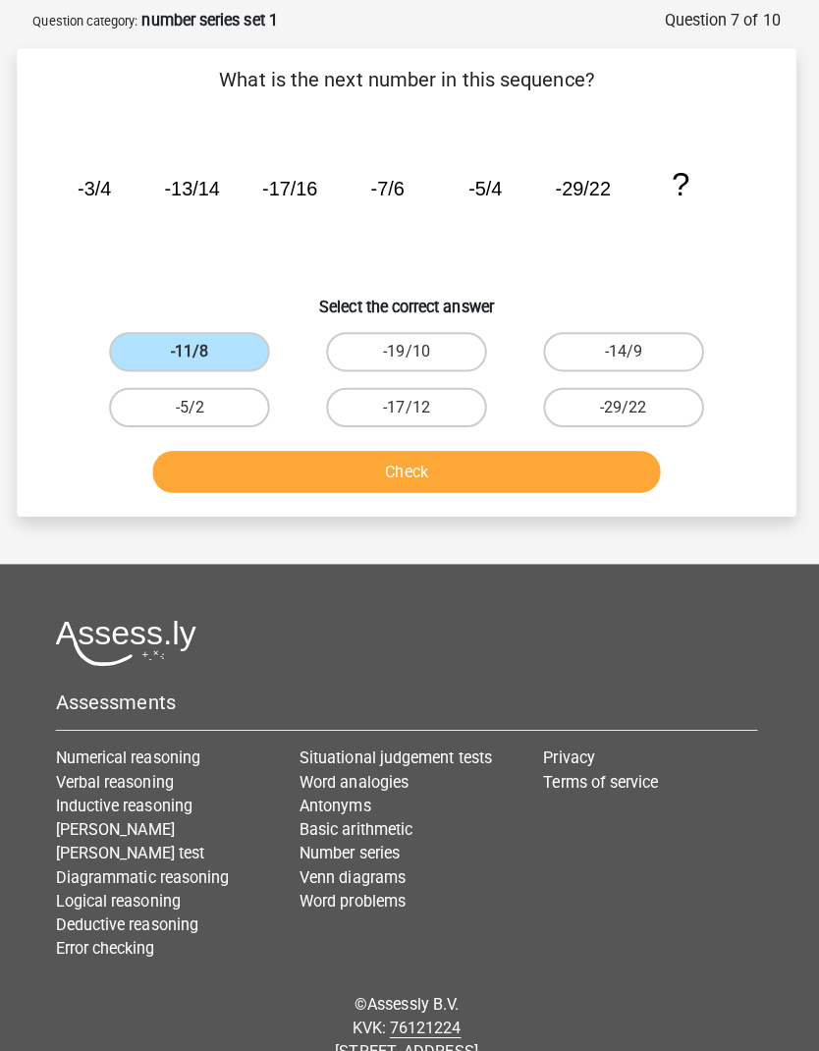
click at [512, 457] on button "Check" at bounding box center [409, 477] width 503 height 41
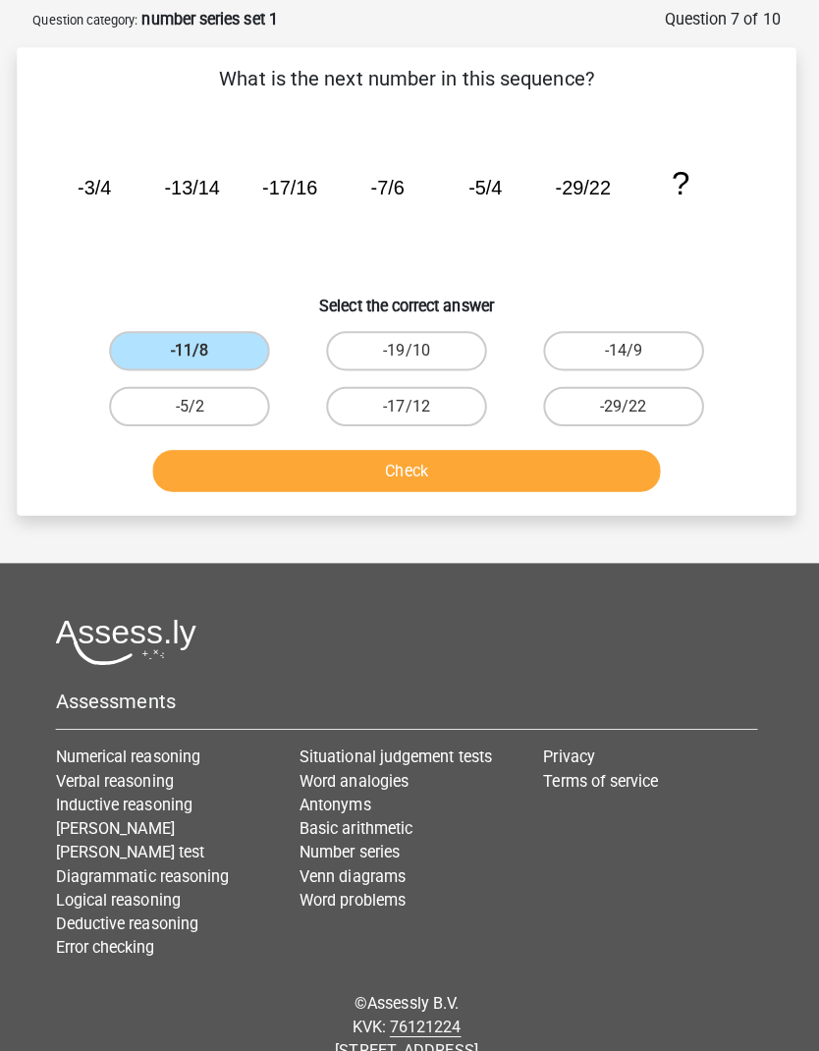
click at [225, 349] on label "-11/8" at bounding box center [194, 357] width 159 height 39
click at [207, 357] on input "-11/8" at bounding box center [200, 363] width 13 height 13
click at [405, 473] on button "Check" at bounding box center [409, 476] width 503 height 41
click at [412, 463] on button "Check" at bounding box center [409, 476] width 503 height 41
click at [420, 469] on button "Check" at bounding box center [409, 476] width 503 height 41
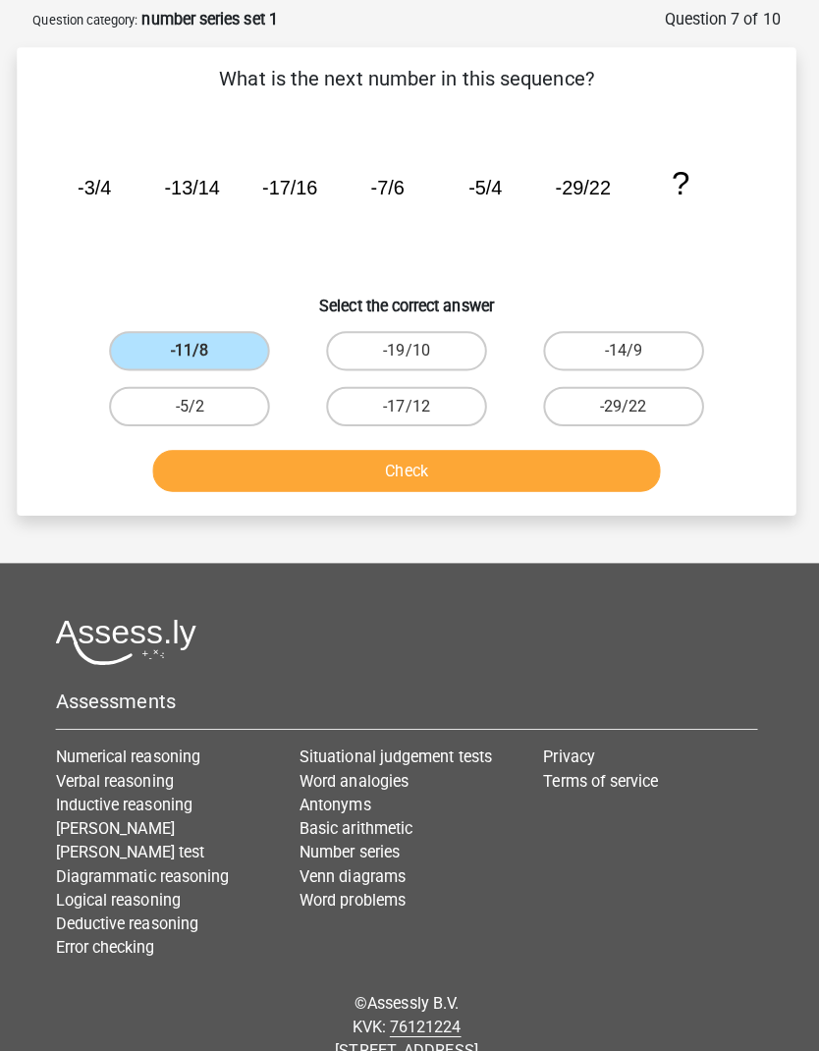
click at [423, 468] on button "Check" at bounding box center [409, 476] width 503 height 41
click at [216, 340] on label "-11/8" at bounding box center [194, 357] width 159 height 39
click at [207, 357] on input "-11/8" at bounding box center [200, 363] width 13 height 13
click at [417, 471] on button "Check" at bounding box center [409, 476] width 503 height 41
click at [423, 353] on label "-19/10" at bounding box center [409, 357] width 159 height 39
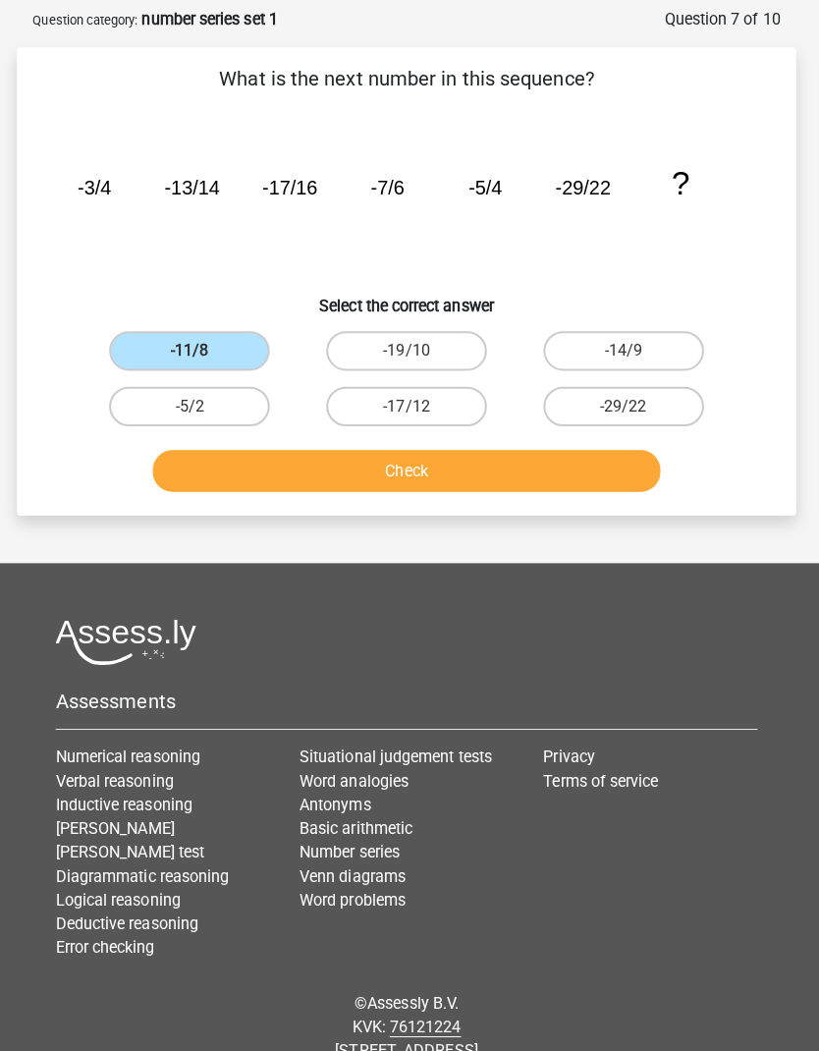
click at [422, 357] on input "-19/10" at bounding box center [415, 363] width 13 height 13
radio input "true"
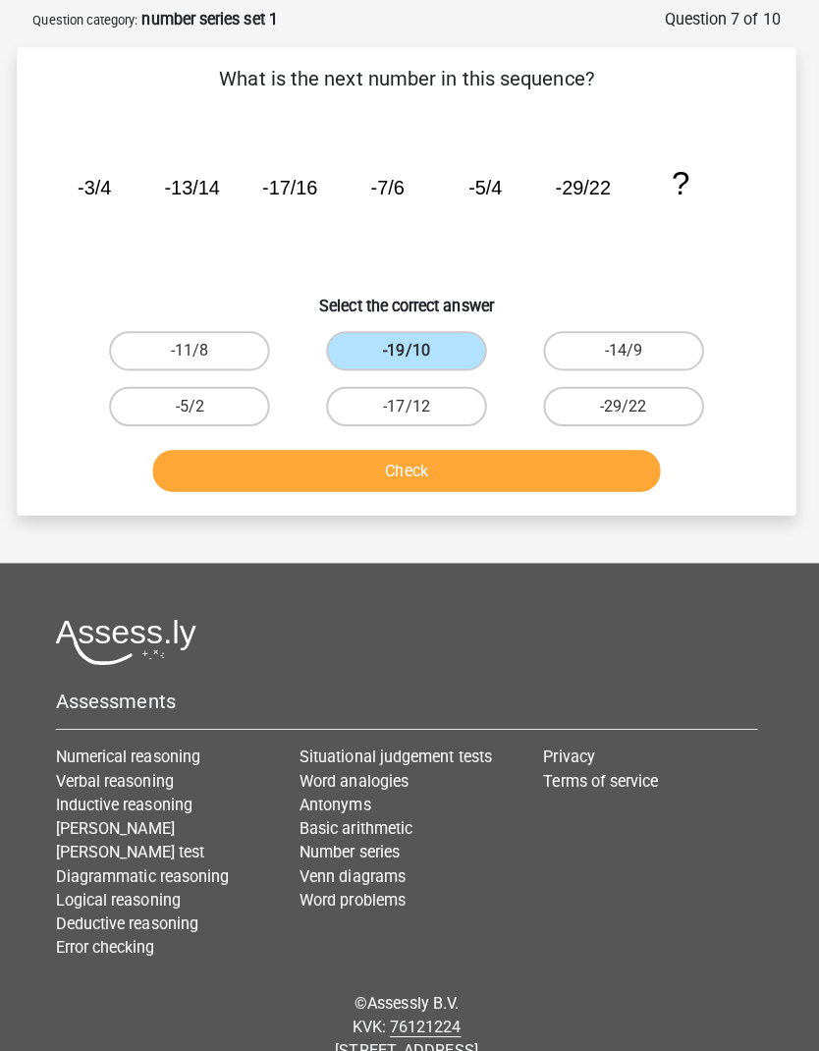
click at [426, 468] on button "Check" at bounding box center [409, 476] width 503 height 41
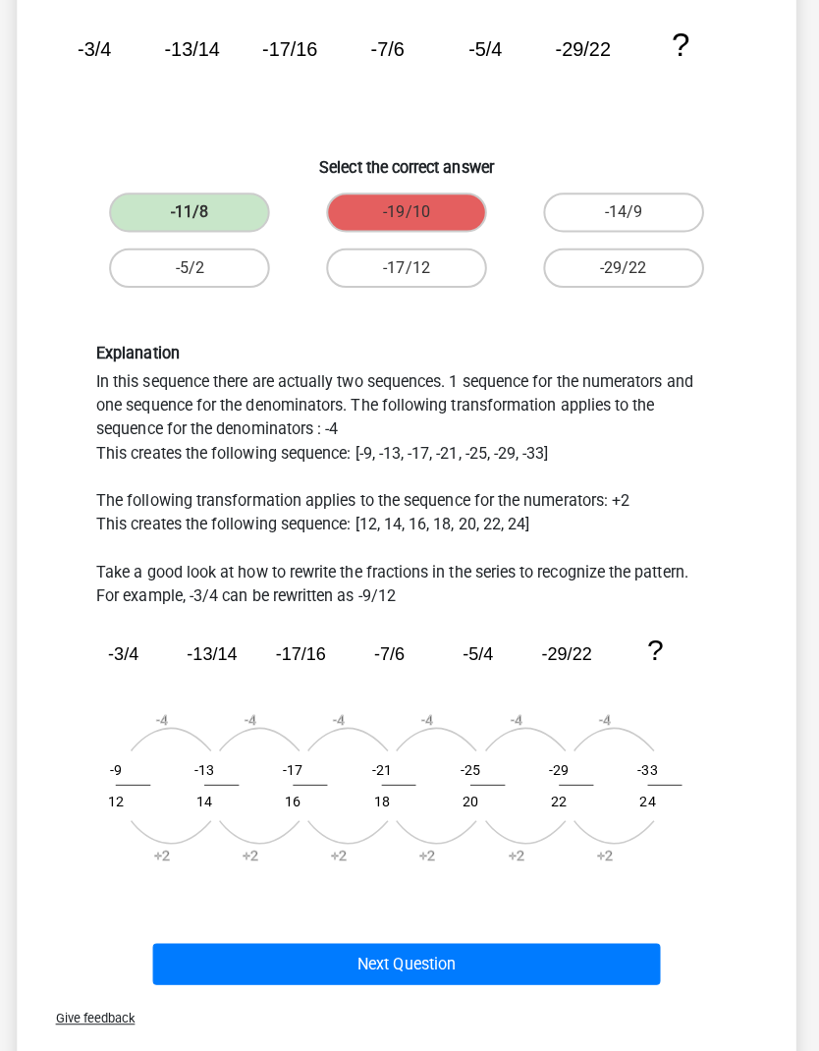
scroll to position [229, 0]
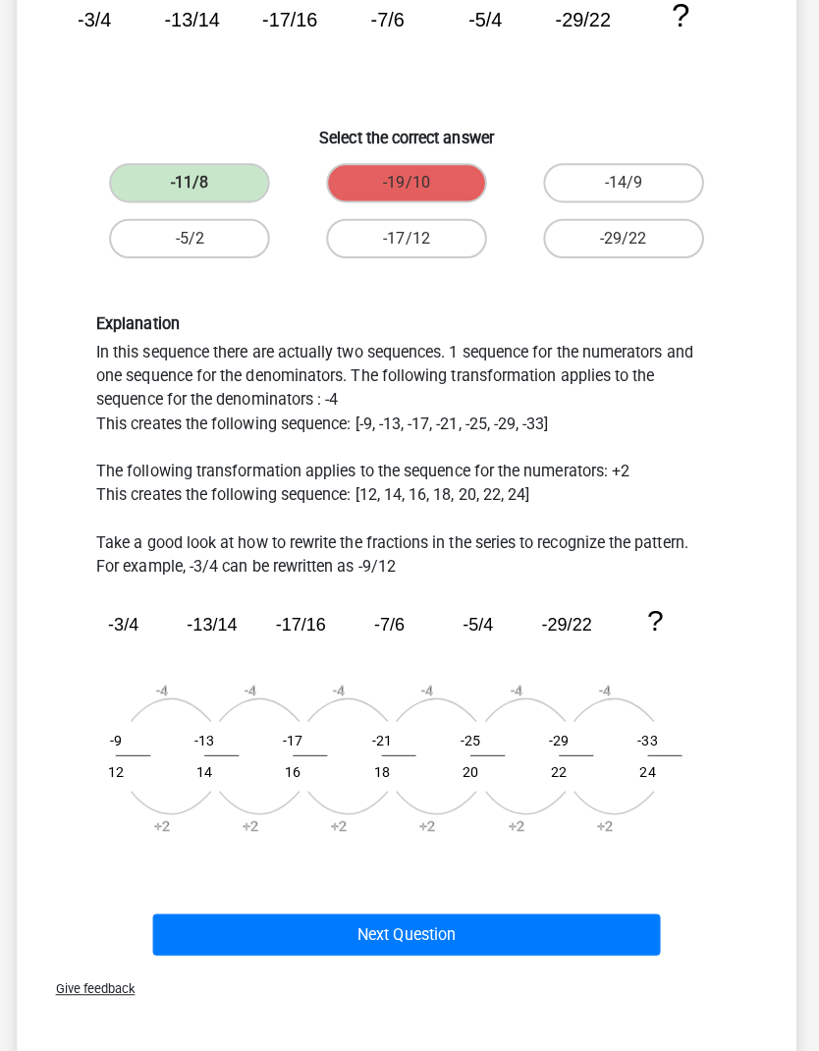
click at [466, 922] on button "Next Question" at bounding box center [409, 924] width 503 height 41
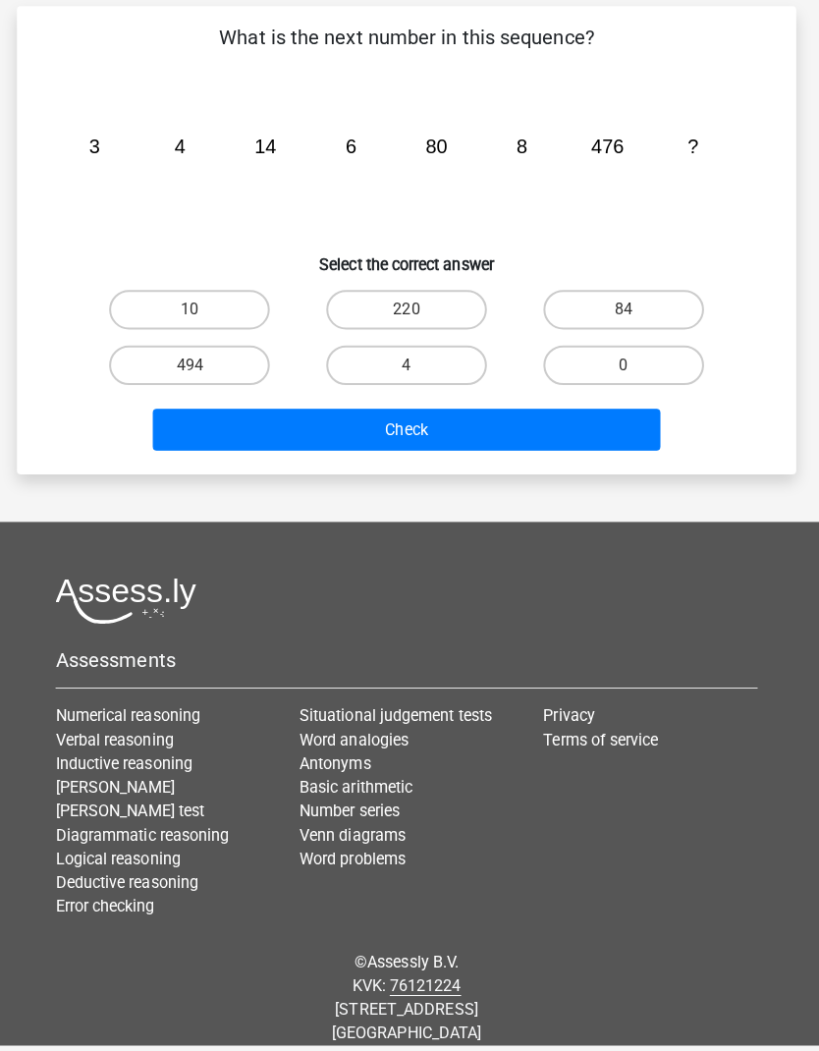
scroll to position [48, 0]
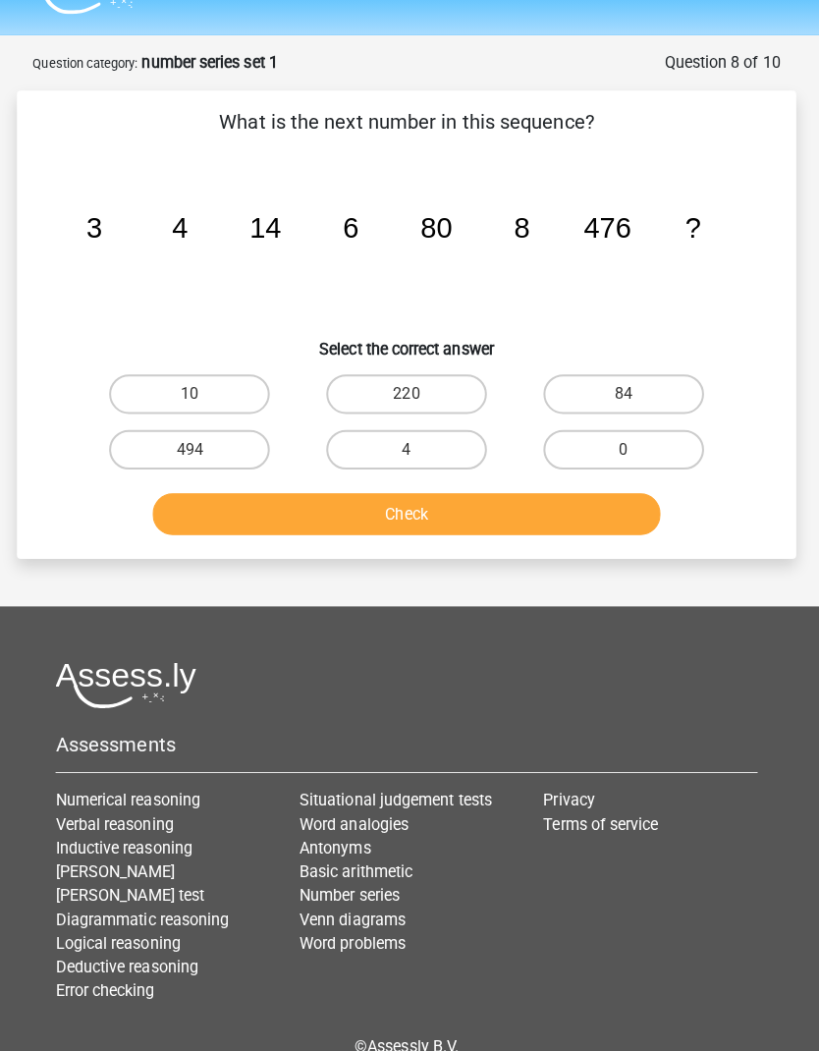
click at [227, 425] on label "494" at bounding box center [194, 444] width 159 height 39
click at [207, 445] on input "494" at bounding box center [200, 451] width 13 height 13
radio input "true"
click at [391, 497] on button "Check" at bounding box center [409, 508] width 503 height 41
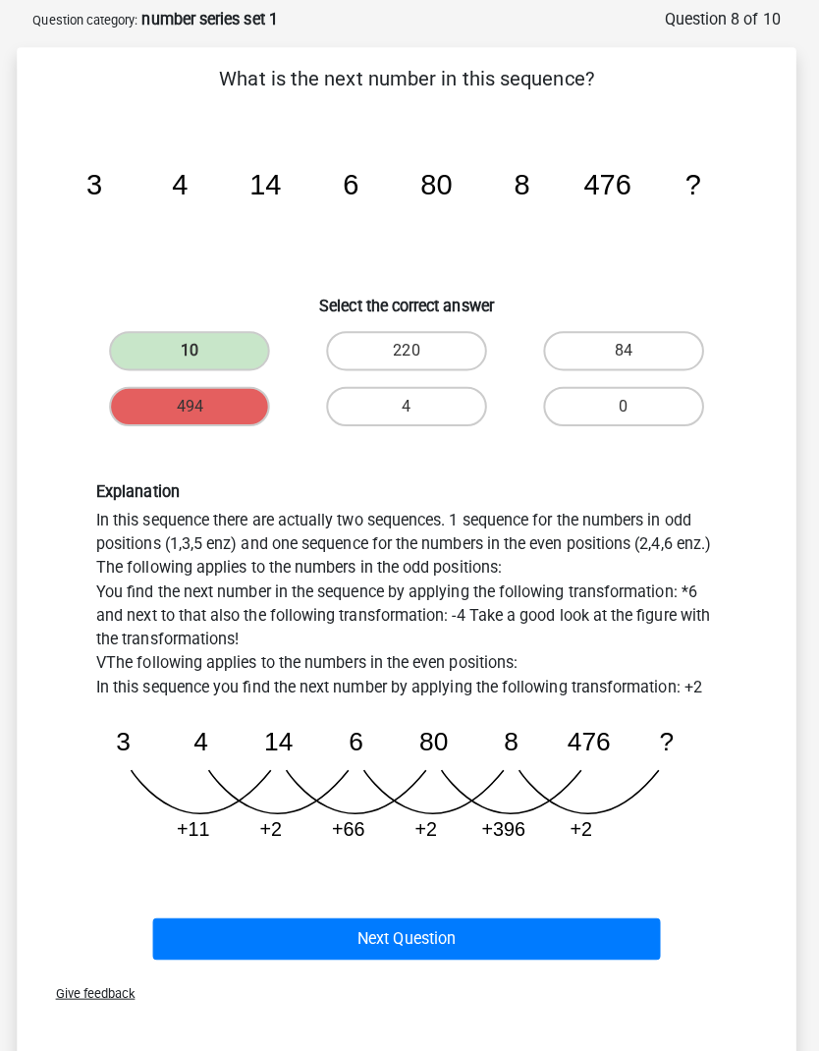
scroll to position [97, 0]
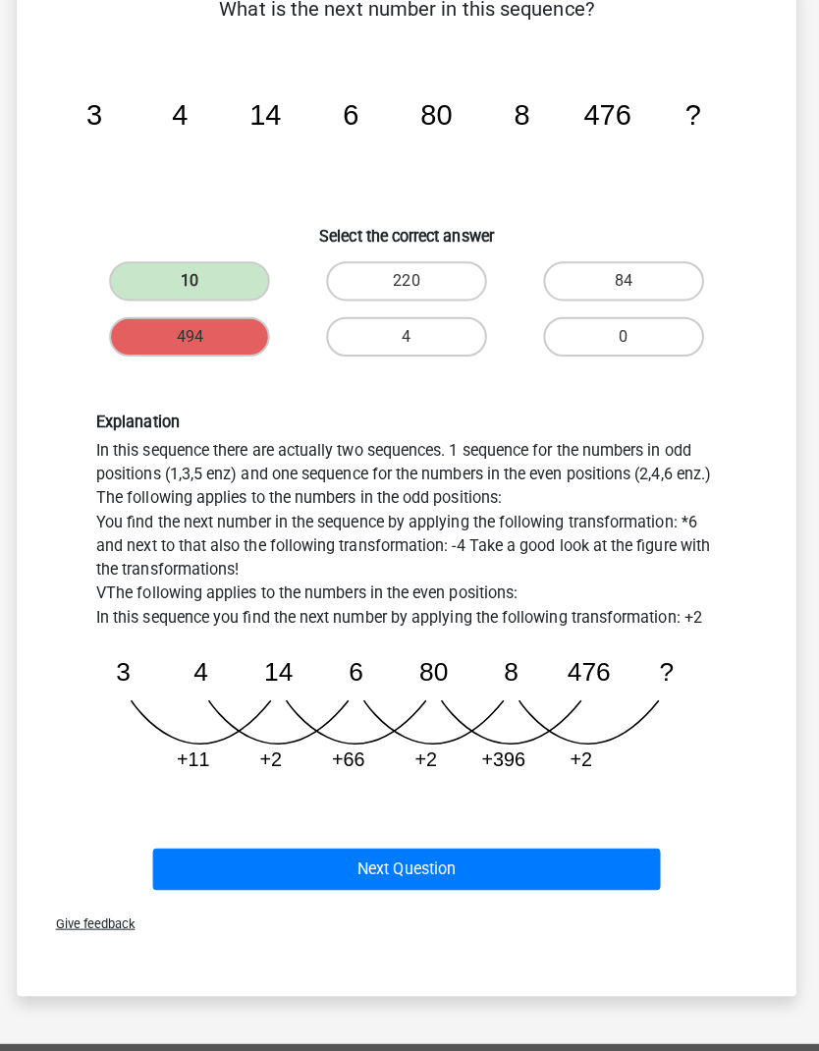
click at [485, 860] on button "Next Question" at bounding box center [409, 859] width 503 height 41
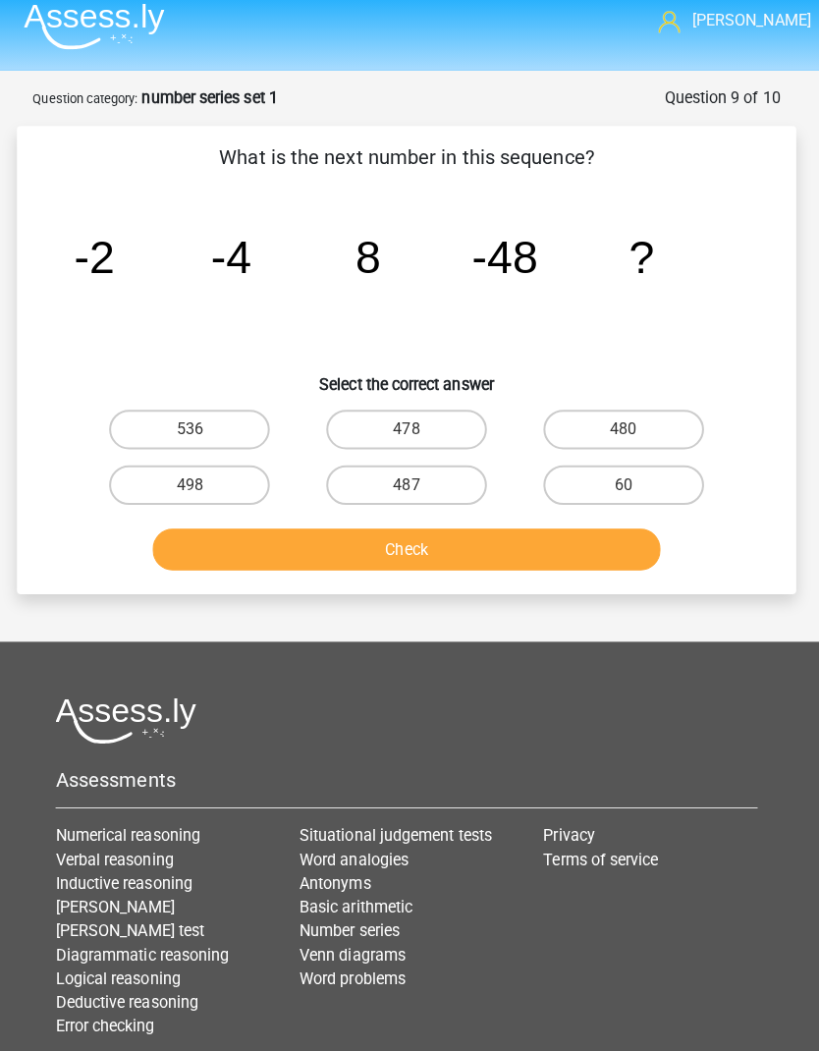
scroll to position [0, 0]
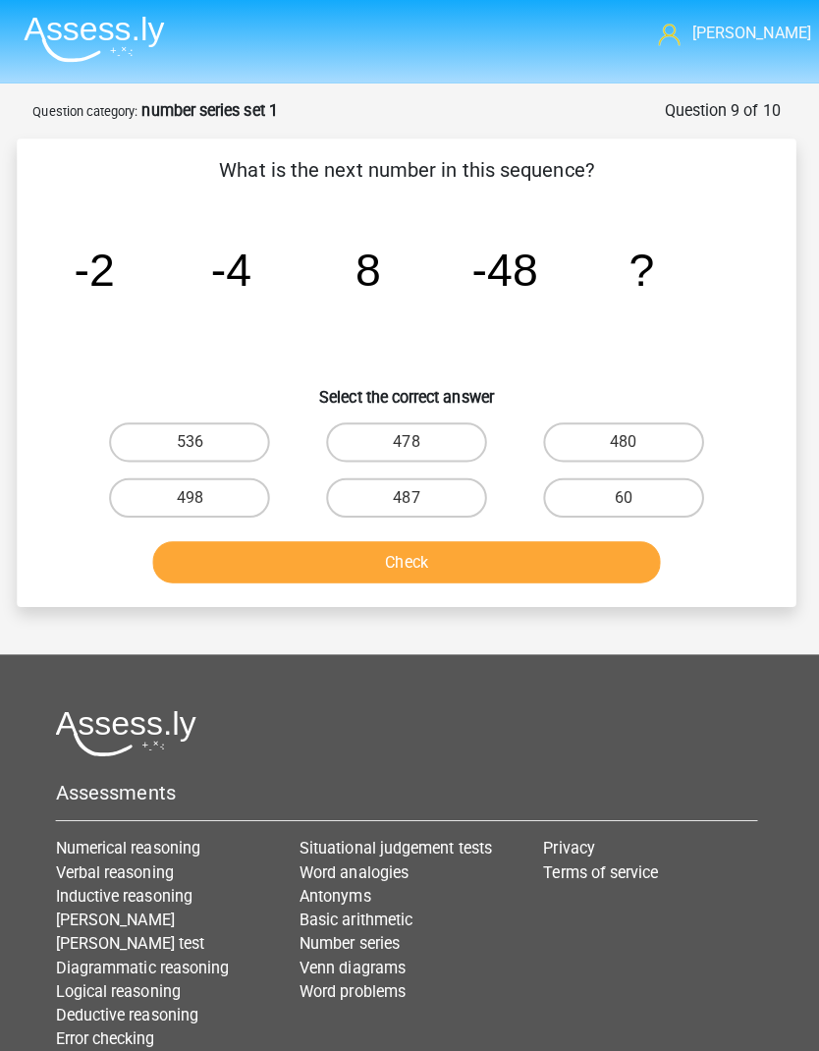
click at [577, 432] on label "480" at bounding box center [624, 437] width 159 height 39
click at [624, 438] on input "480" at bounding box center [630, 444] width 13 height 13
radio input "true"
click at [527, 553] on button "Check" at bounding box center [409, 556] width 503 height 41
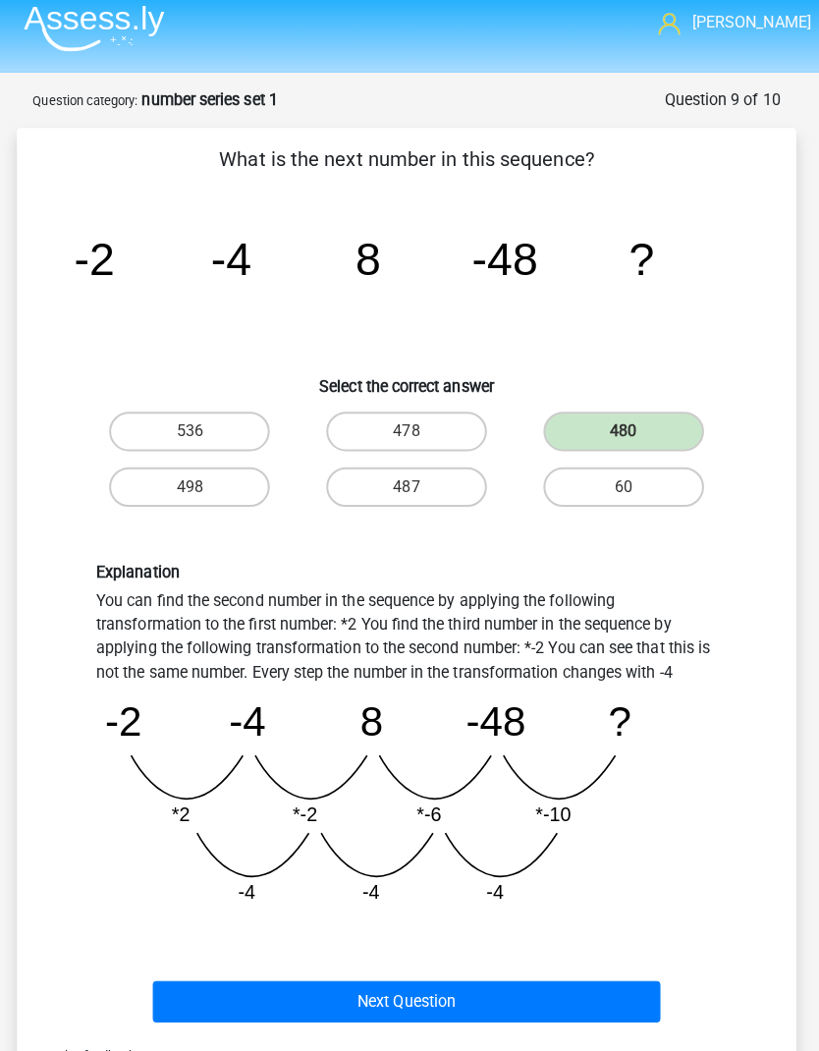
scroll to position [13, 0]
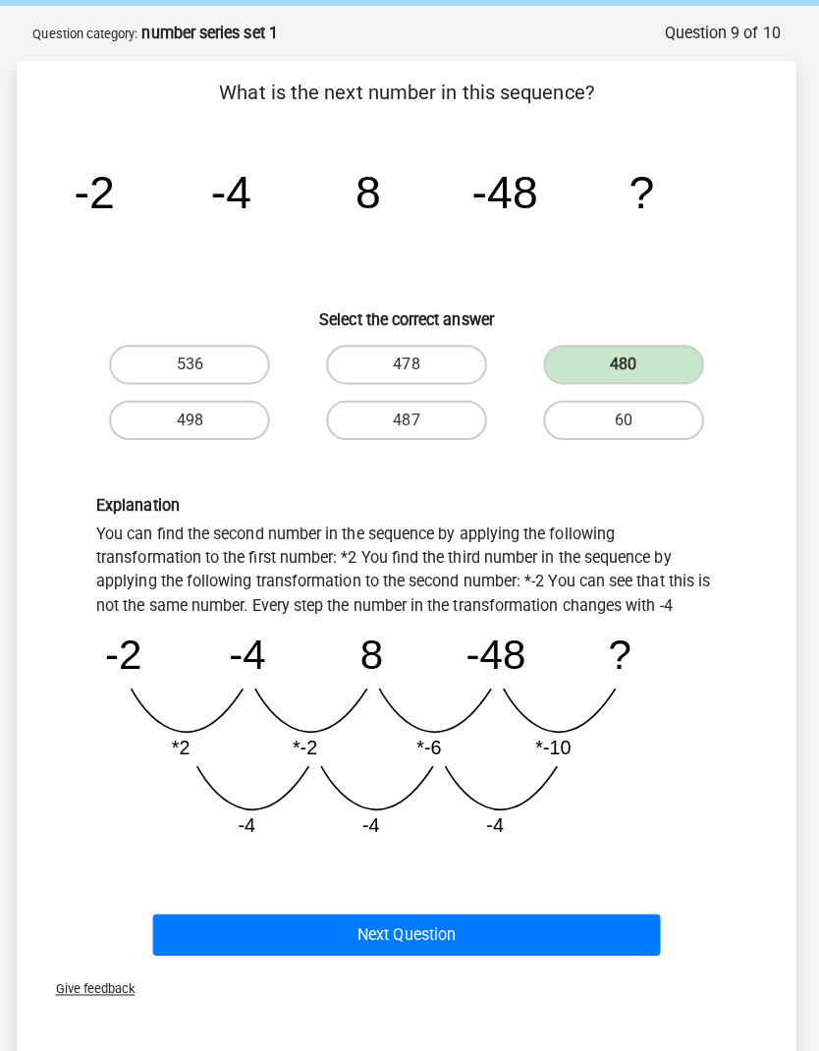
click at [413, 931] on button "Next Question" at bounding box center [409, 925] width 503 height 41
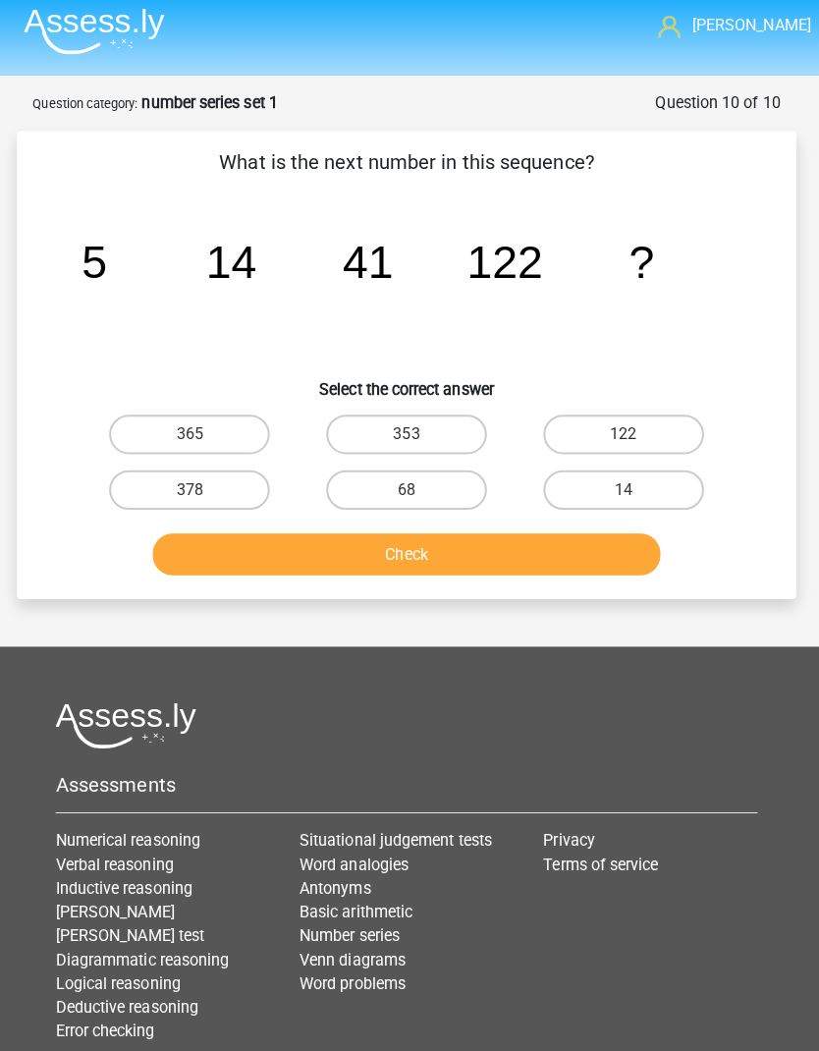
scroll to position [5, 0]
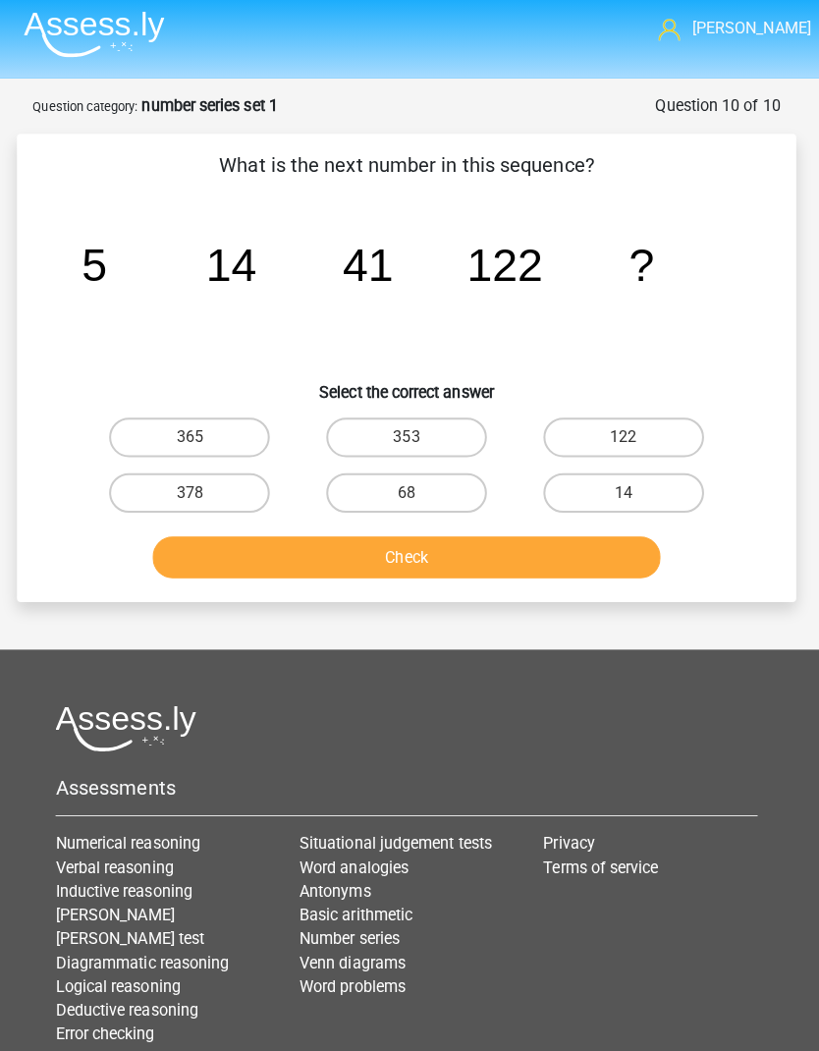
click at [216, 482] on label "378" at bounding box center [194, 487] width 159 height 39
click at [207, 488] on input "378" at bounding box center [200, 494] width 13 height 13
radio input "true"
click at [403, 541] on button "Check" at bounding box center [409, 551] width 503 height 41
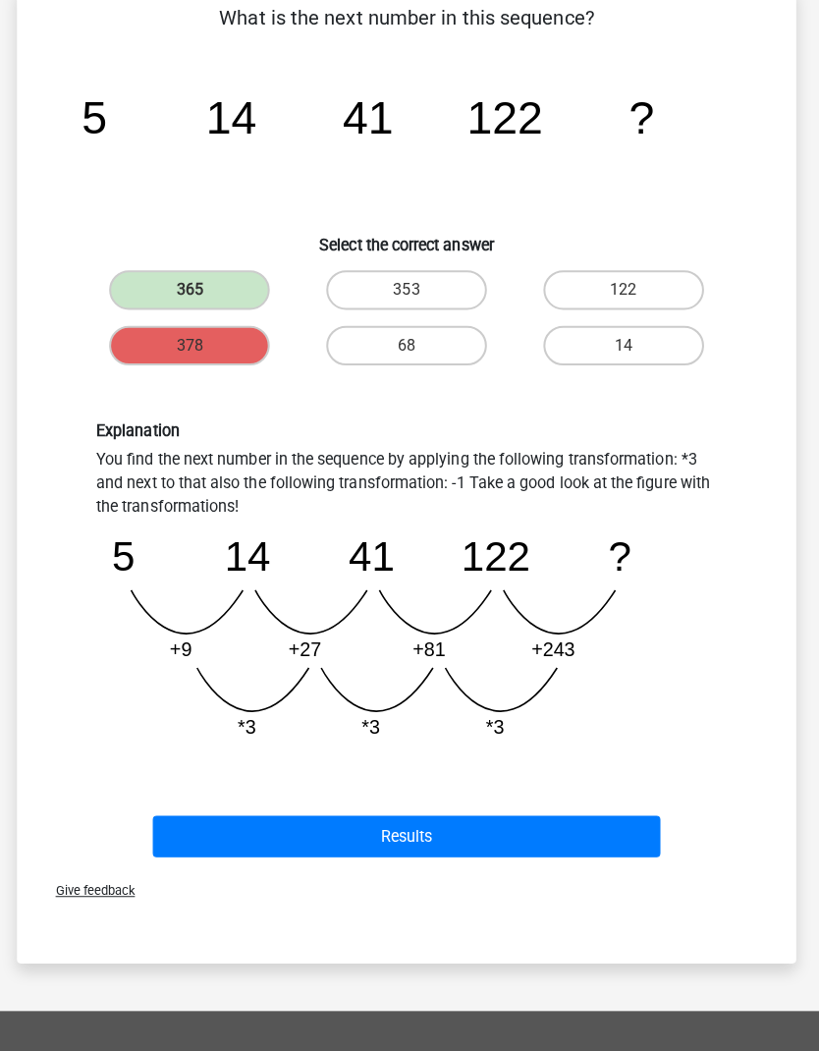
scroll to position [147, 0]
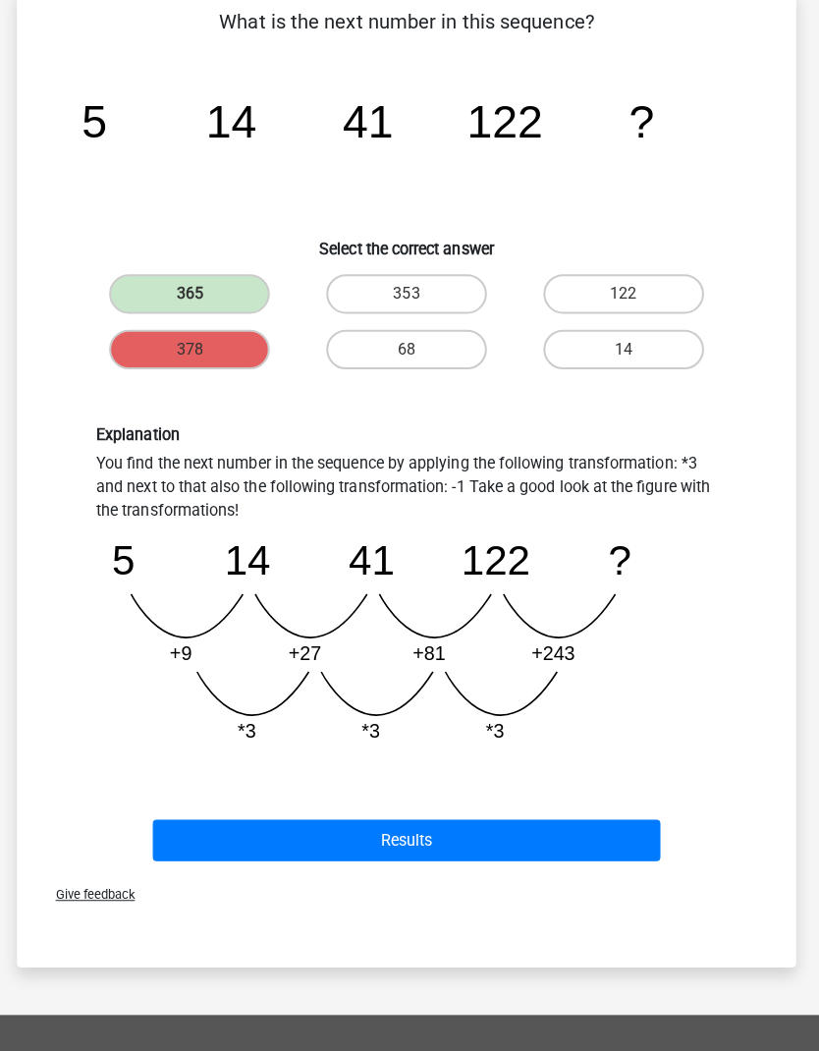
click at [466, 831] on button "Results" at bounding box center [409, 831] width 503 height 41
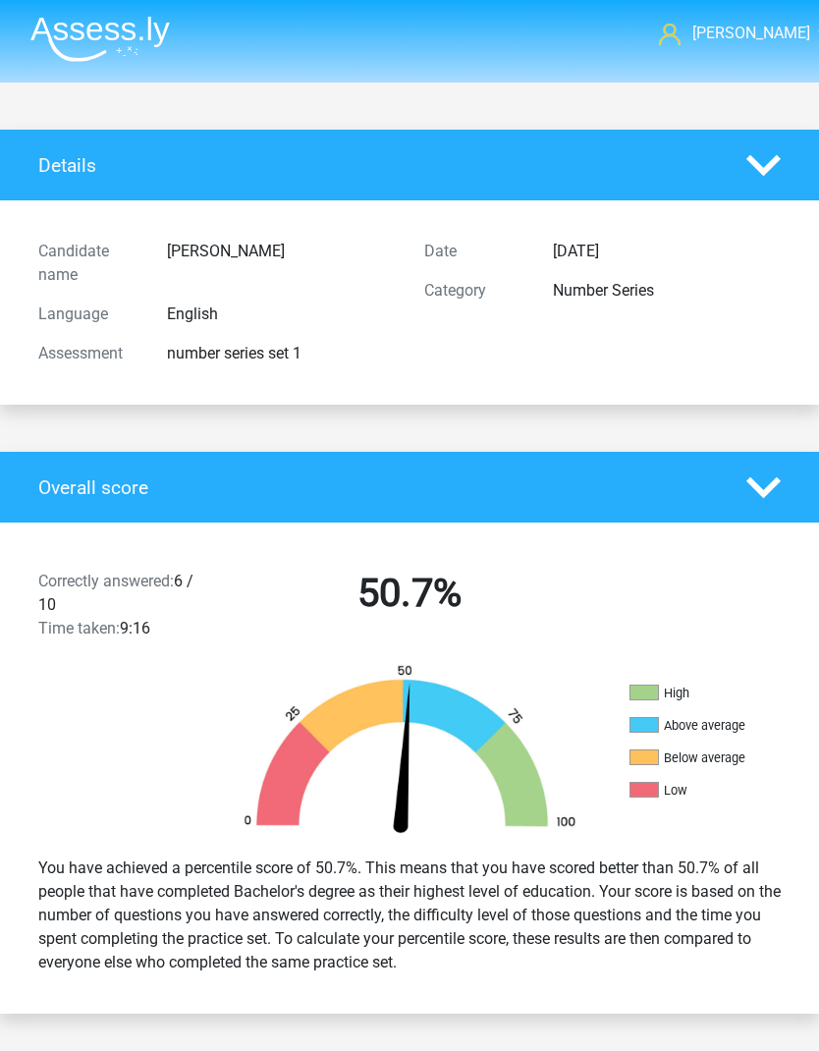
scroll to position [-62, 0]
click at [127, 27] on img at bounding box center [99, 39] width 139 height 46
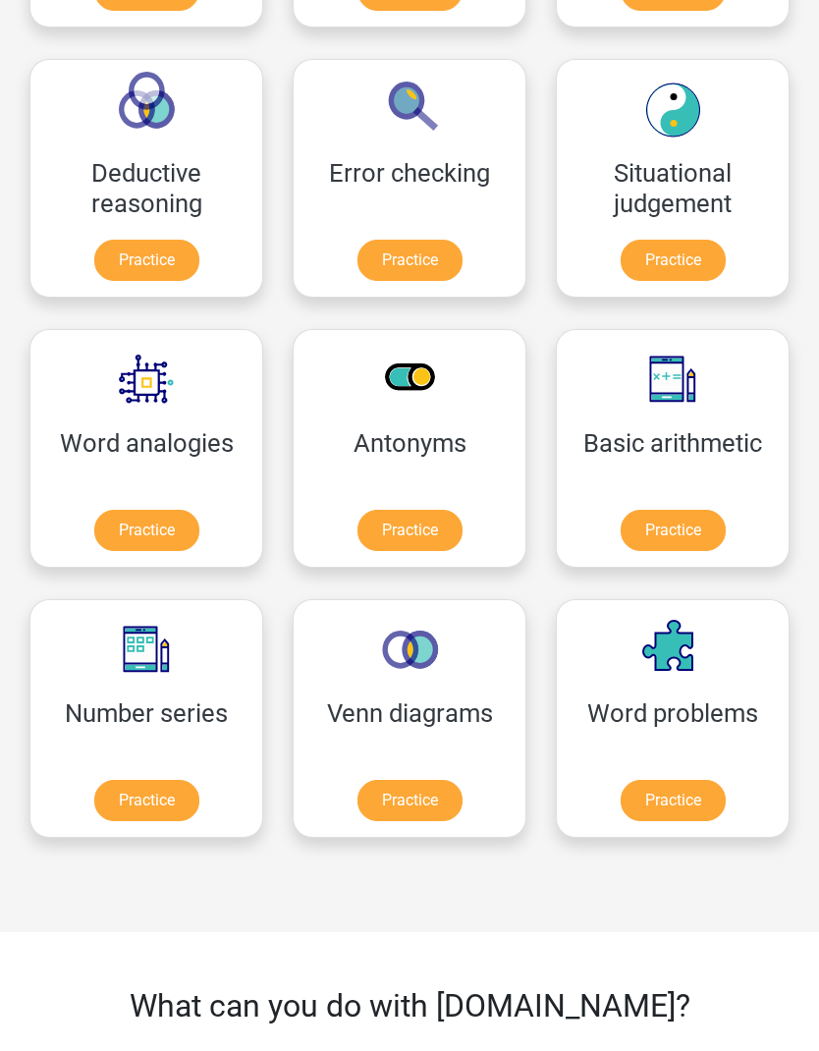
scroll to position [810, 0]
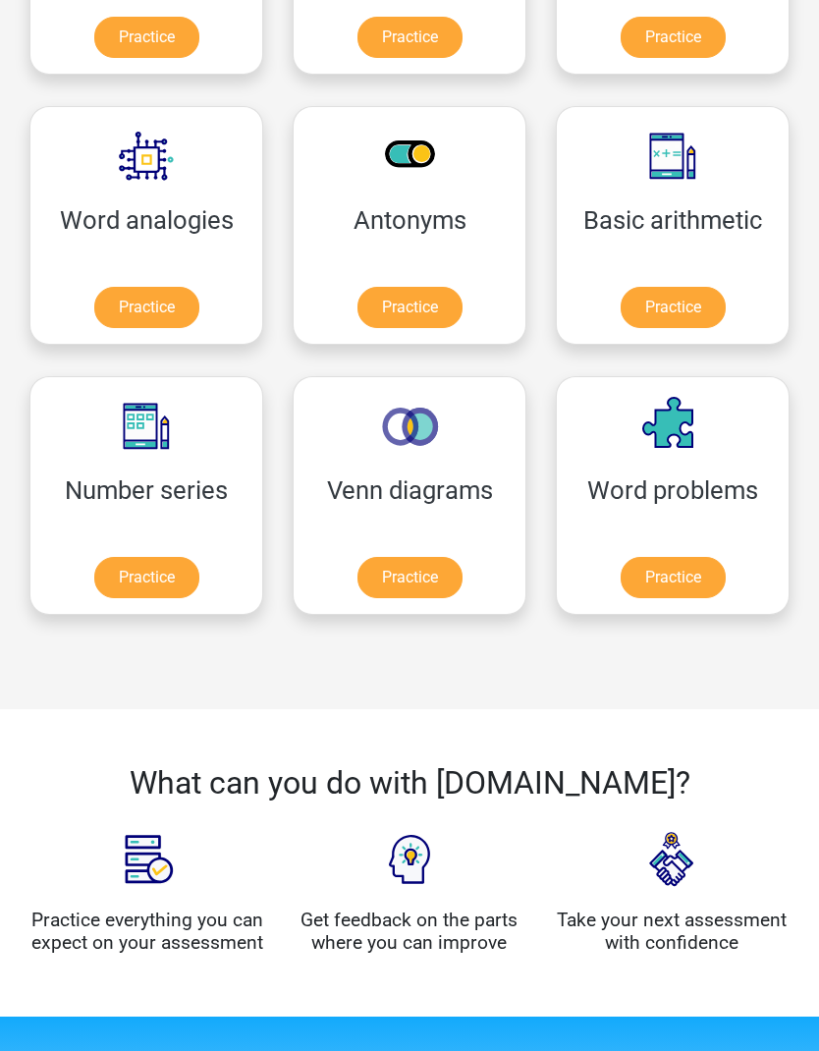
click at [694, 307] on link "Practice" at bounding box center [673, 308] width 105 height 41
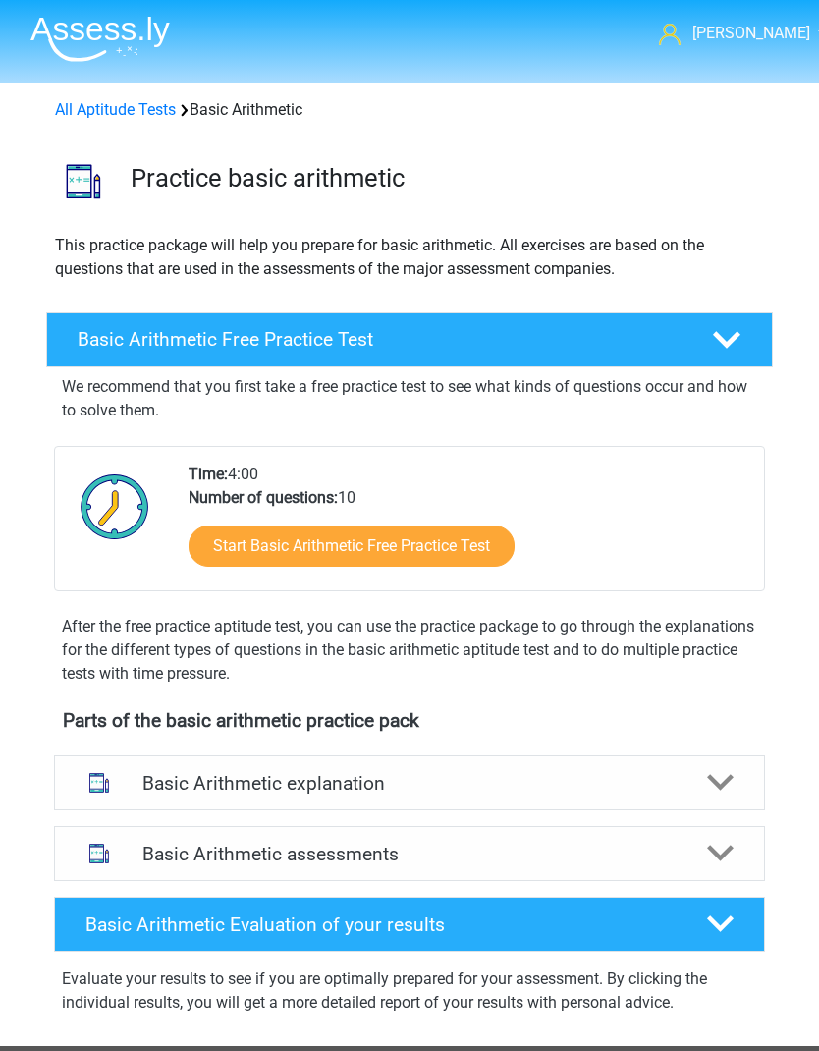
scroll to position [22, 0]
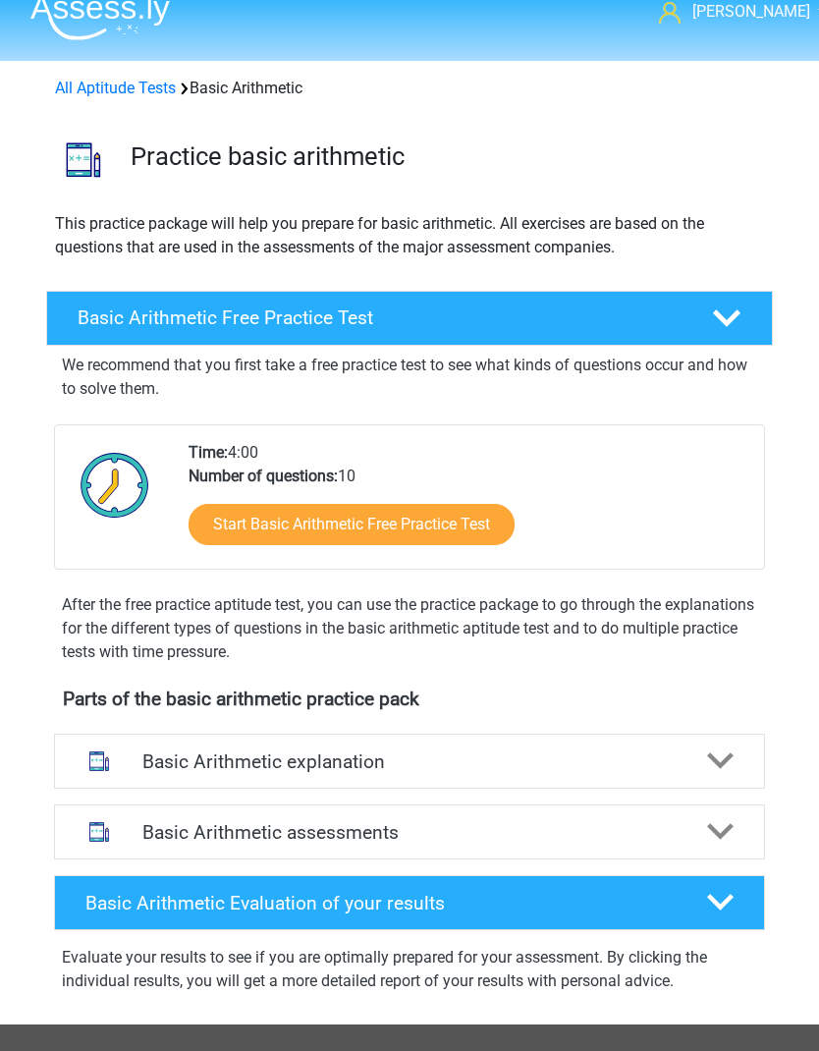
click at [465, 522] on link "Start Basic Arithmetic Free Practice Test" at bounding box center [352, 524] width 326 height 41
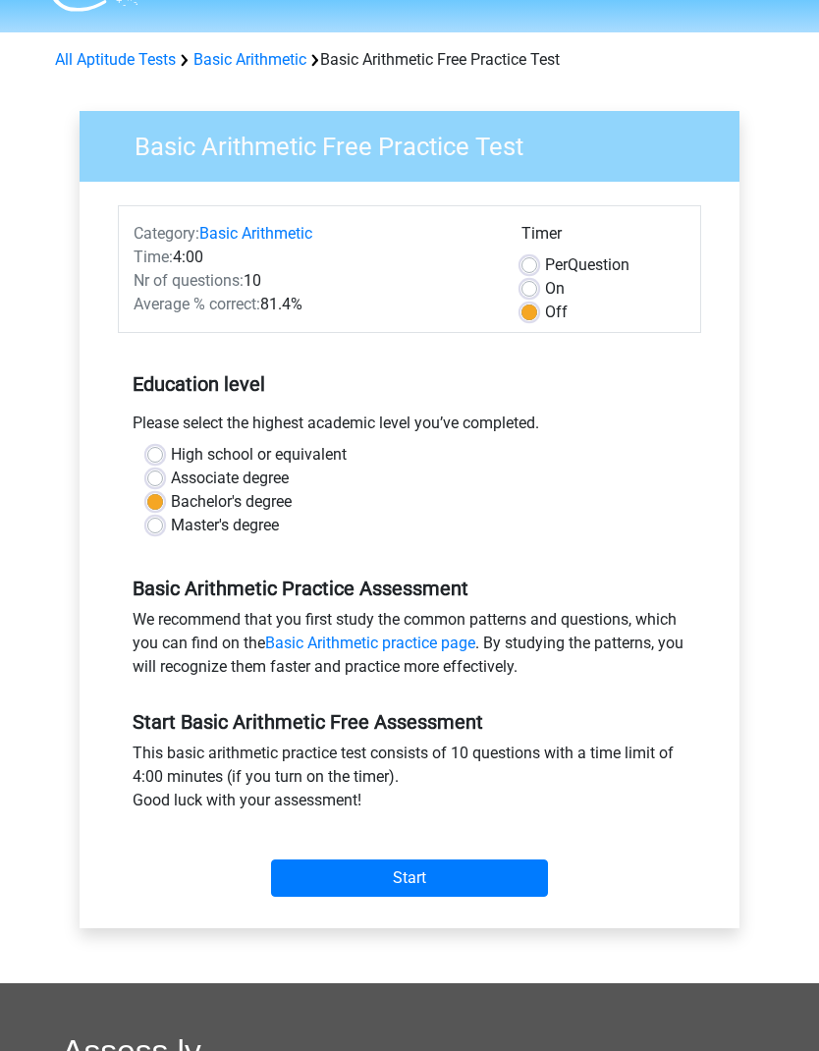
scroll to position [53, 0]
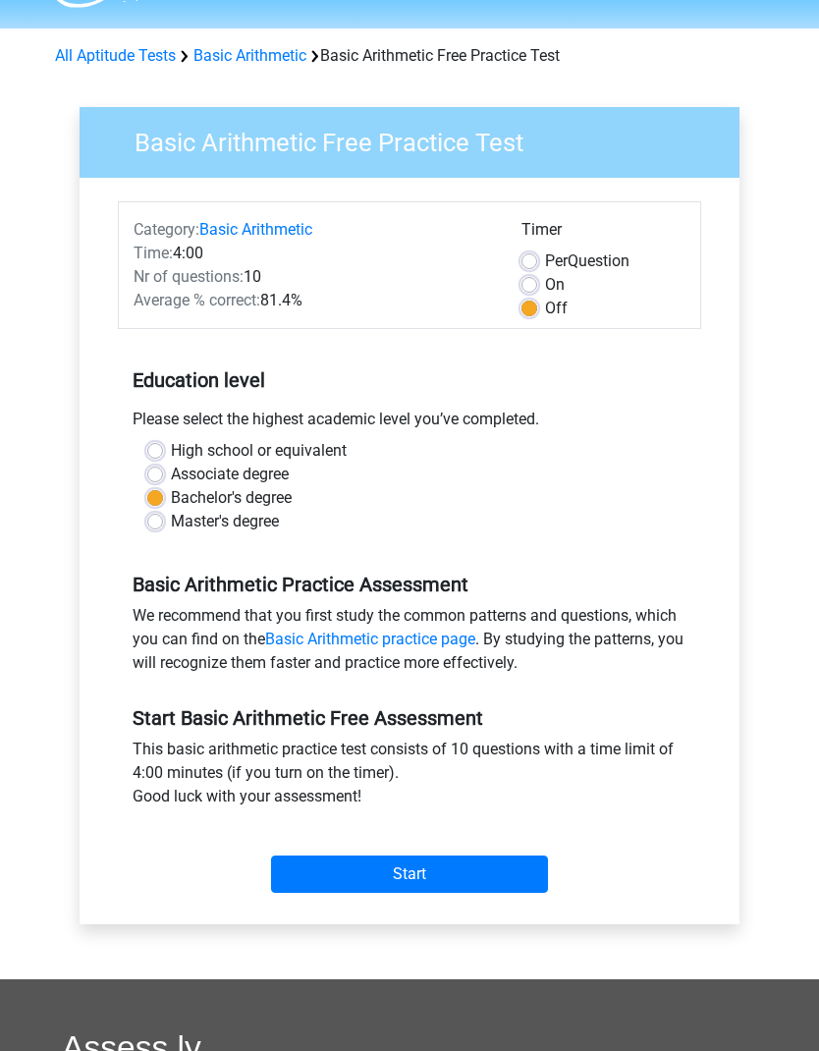
click at [452, 875] on input "Start" at bounding box center [409, 874] width 277 height 37
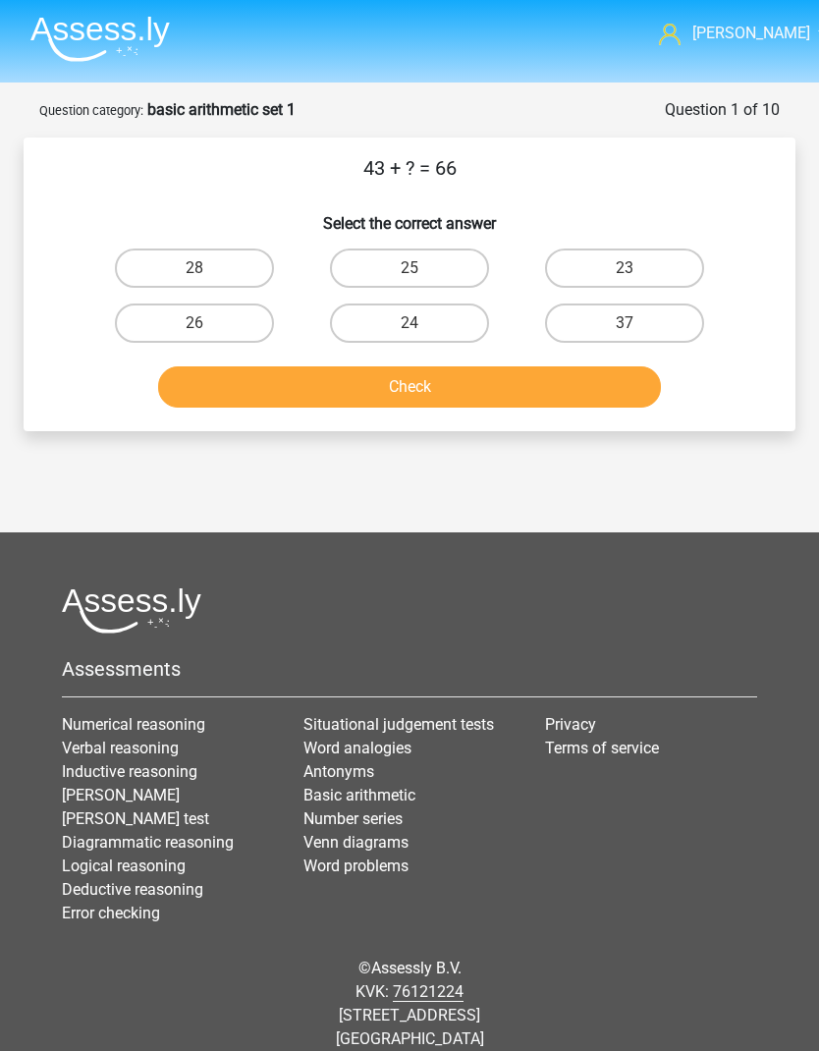
click at [629, 262] on label "23" at bounding box center [624, 267] width 159 height 39
click at [629, 268] on input "23" at bounding box center [630, 274] width 13 height 13
radio input "true"
click at [541, 385] on button "Check" at bounding box center [409, 386] width 503 height 41
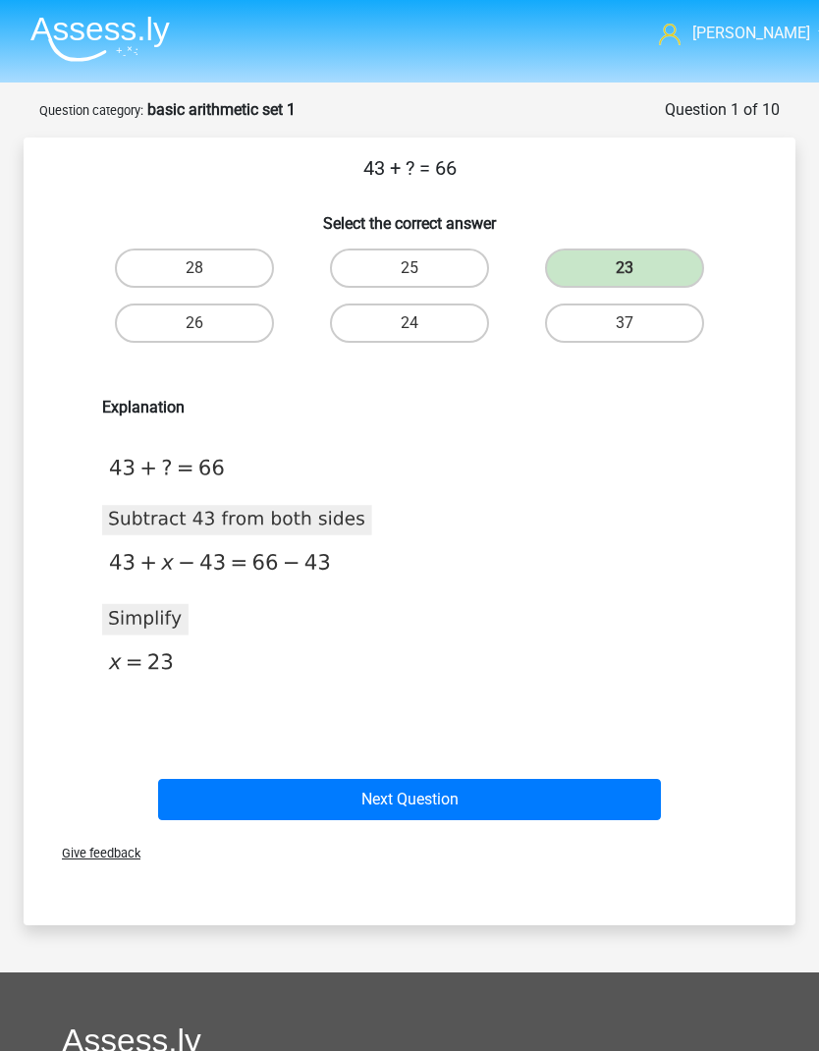
click at [430, 796] on button "Next Question" at bounding box center [409, 799] width 503 height 41
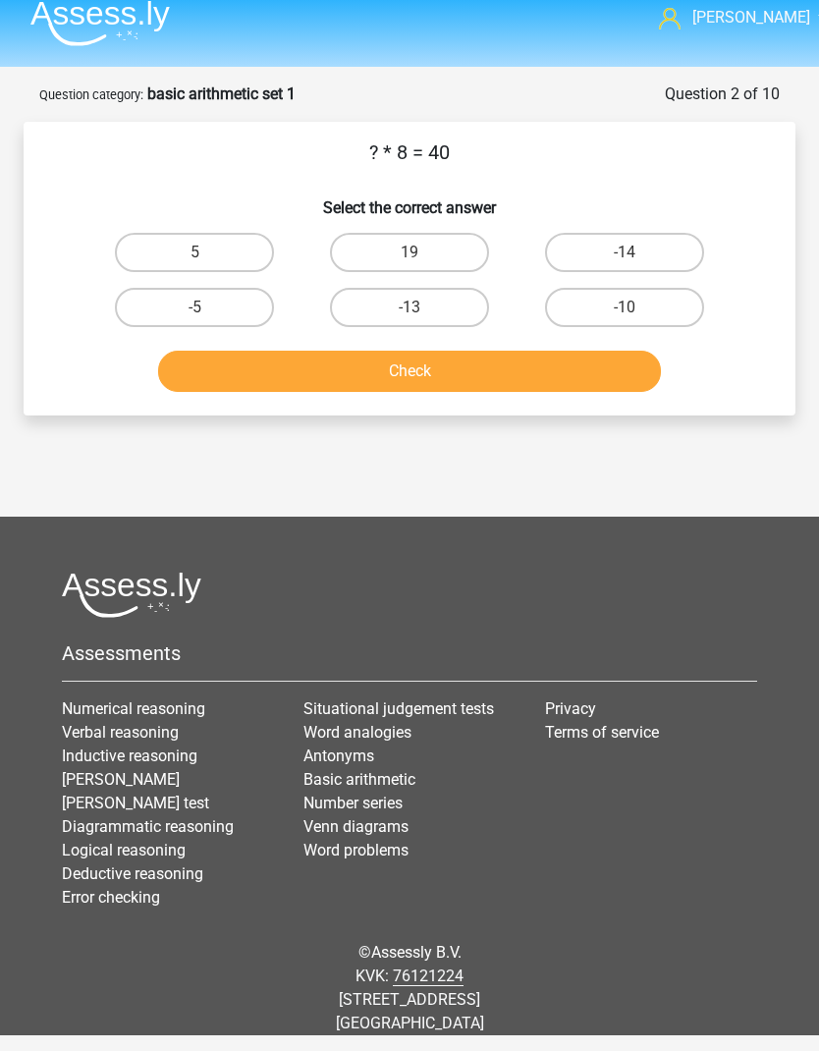
scroll to position [78, 0]
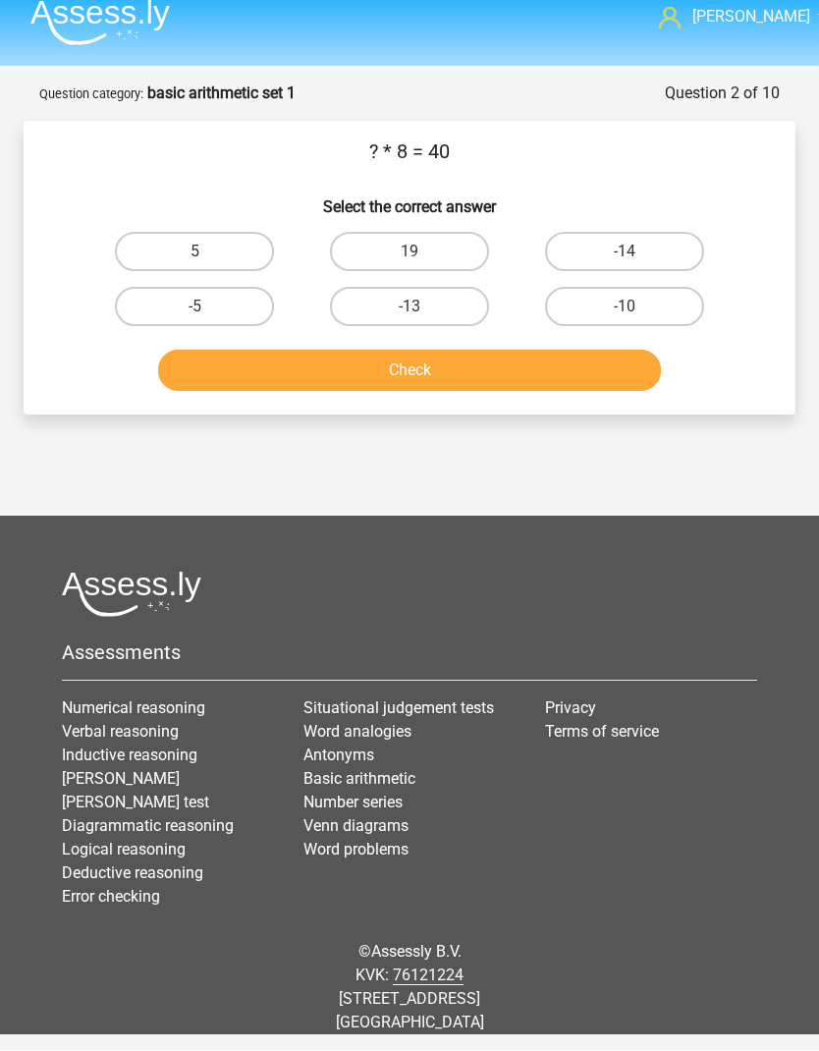
click at [246, 233] on label "5" at bounding box center [194, 252] width 159 height 39
click at [207, 252] on input "5" at bounding box center [200, 258] width 13 height 13
radio input "true"
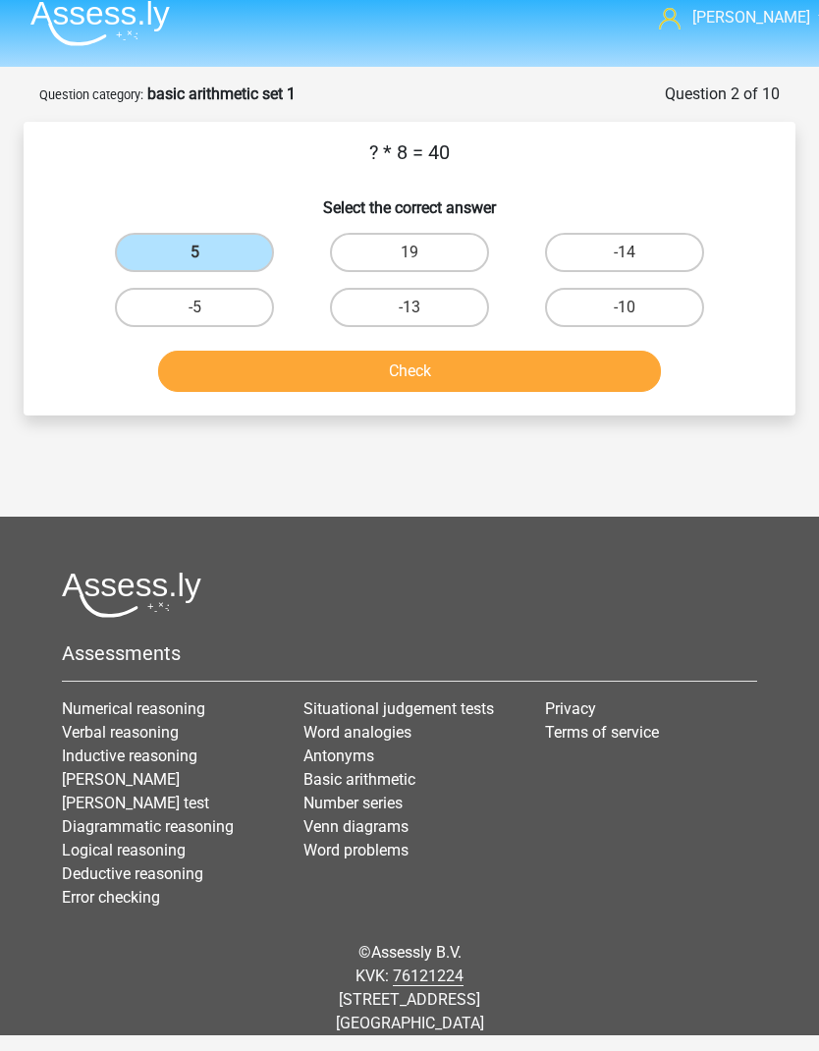
click at [356, 351] on button "Check" at bounding box center [409, 371] width 503 height 41
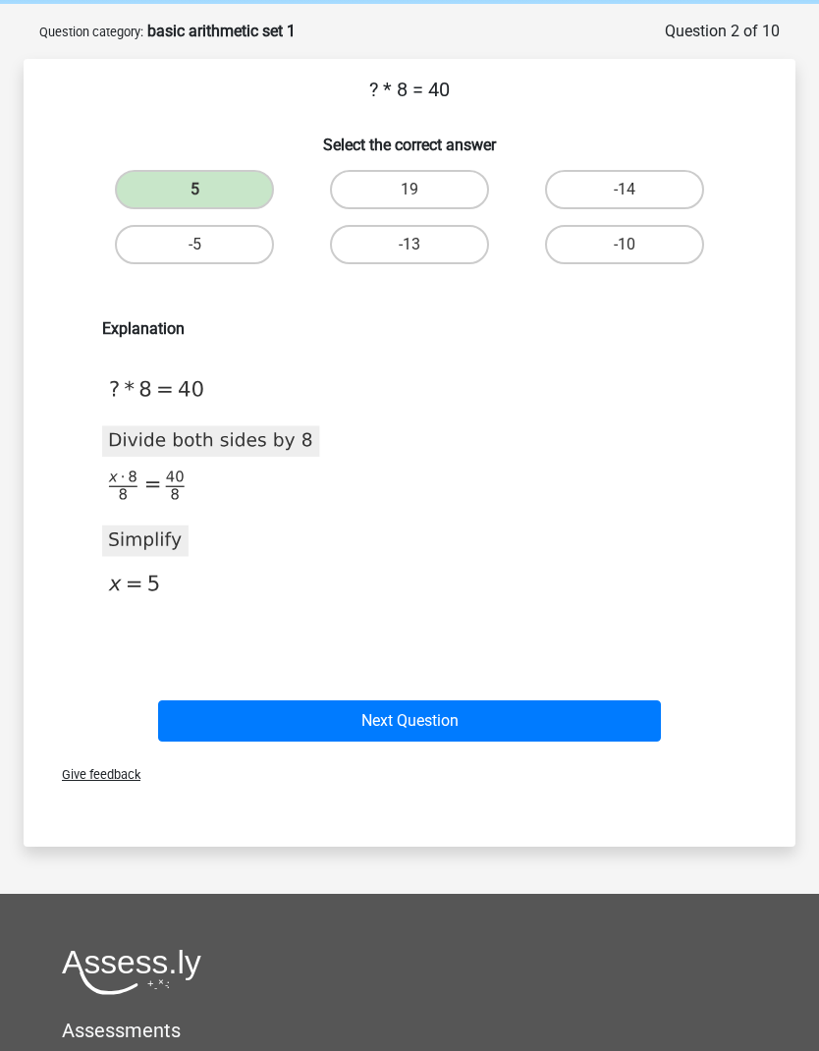
scroll to position [0, 0]
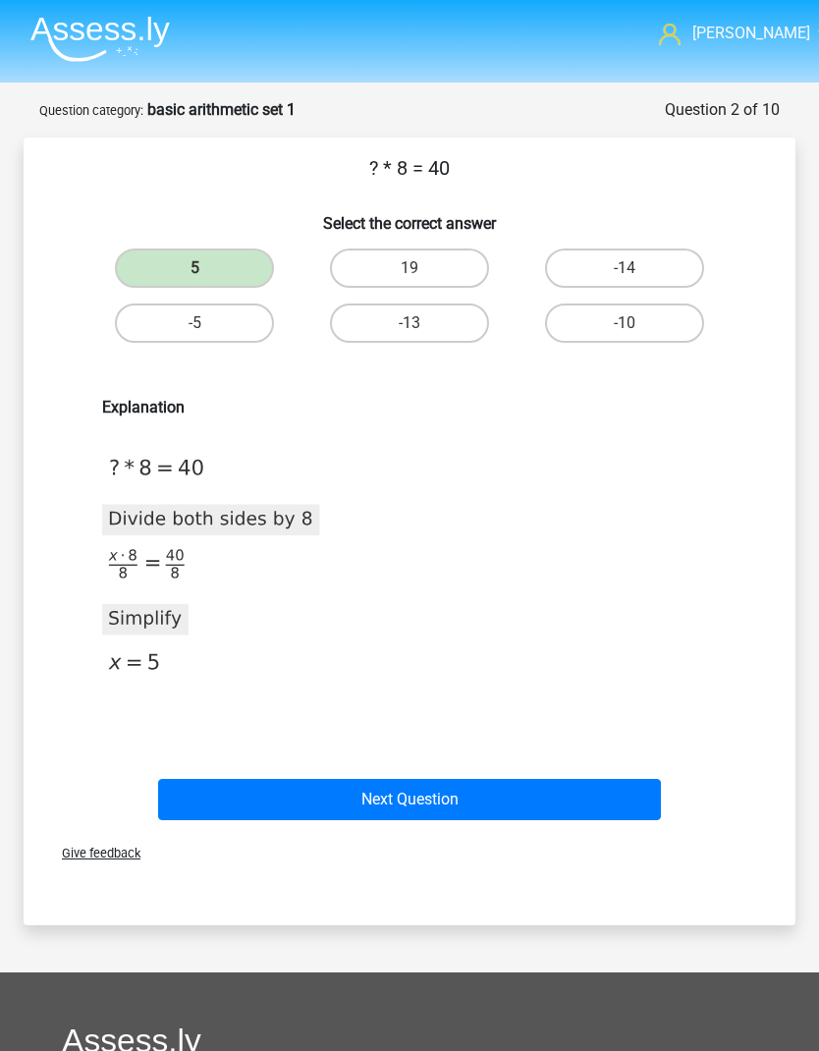
click at [113, 27] on img at bounding box center [99, 39] width 139 height 46
